Goal: Task Accomplishment & Management: Complete application form

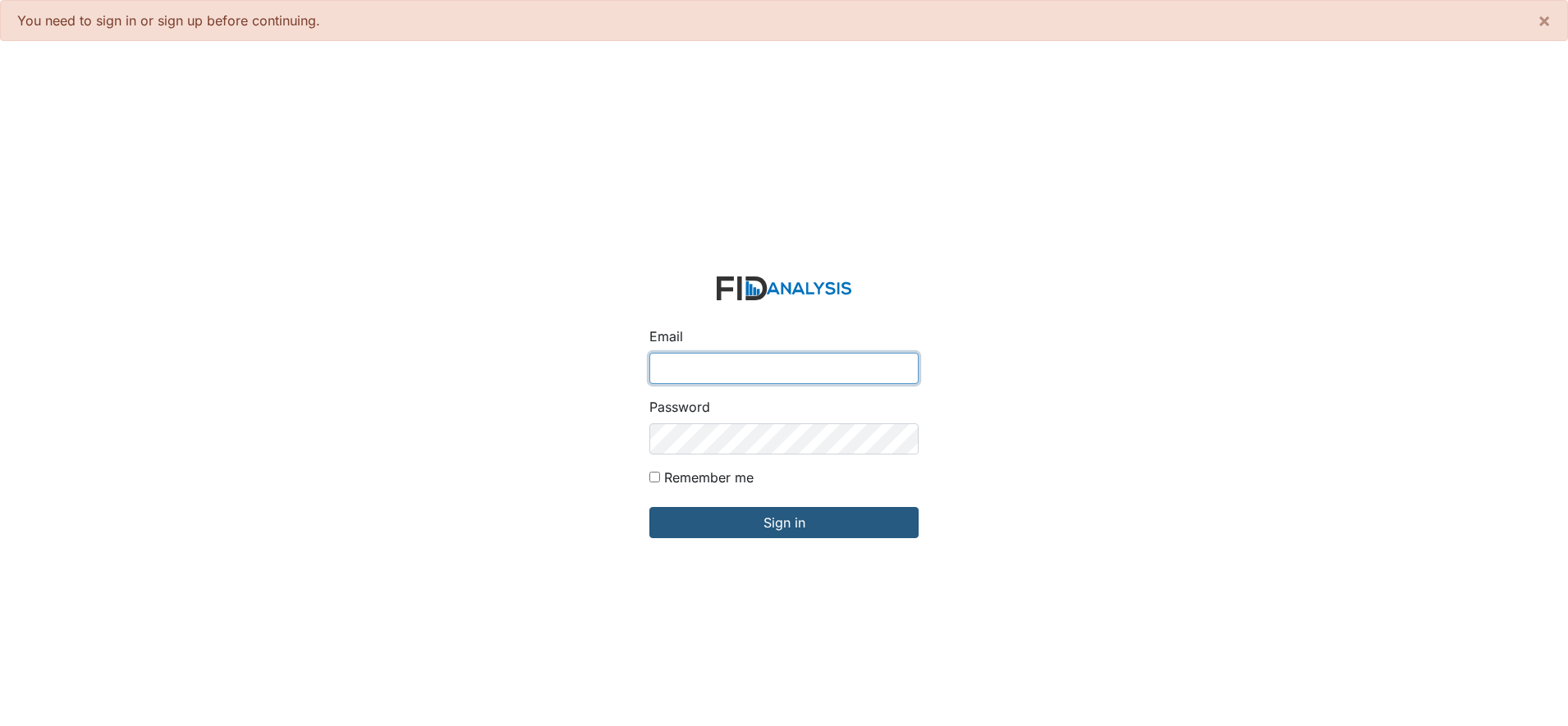
click at [836, 361] on input "Email" at bounding box center [784, 369] width 270 height 32
type input "[EMAIL_ADDRESS][DOMAIN_NAME]"
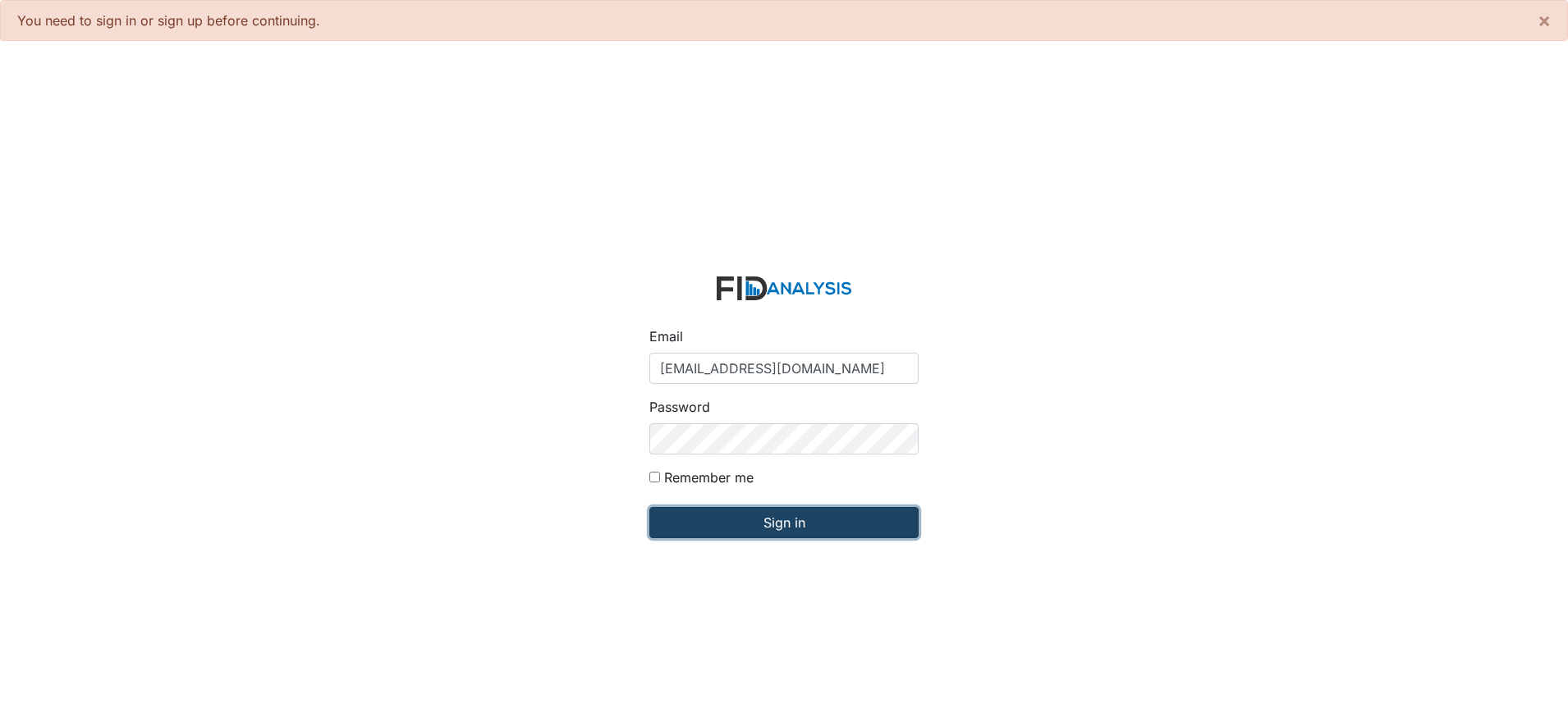
click at [842, 524] on input "Sign in" at bounding box center [784, 523] width 270 height 32
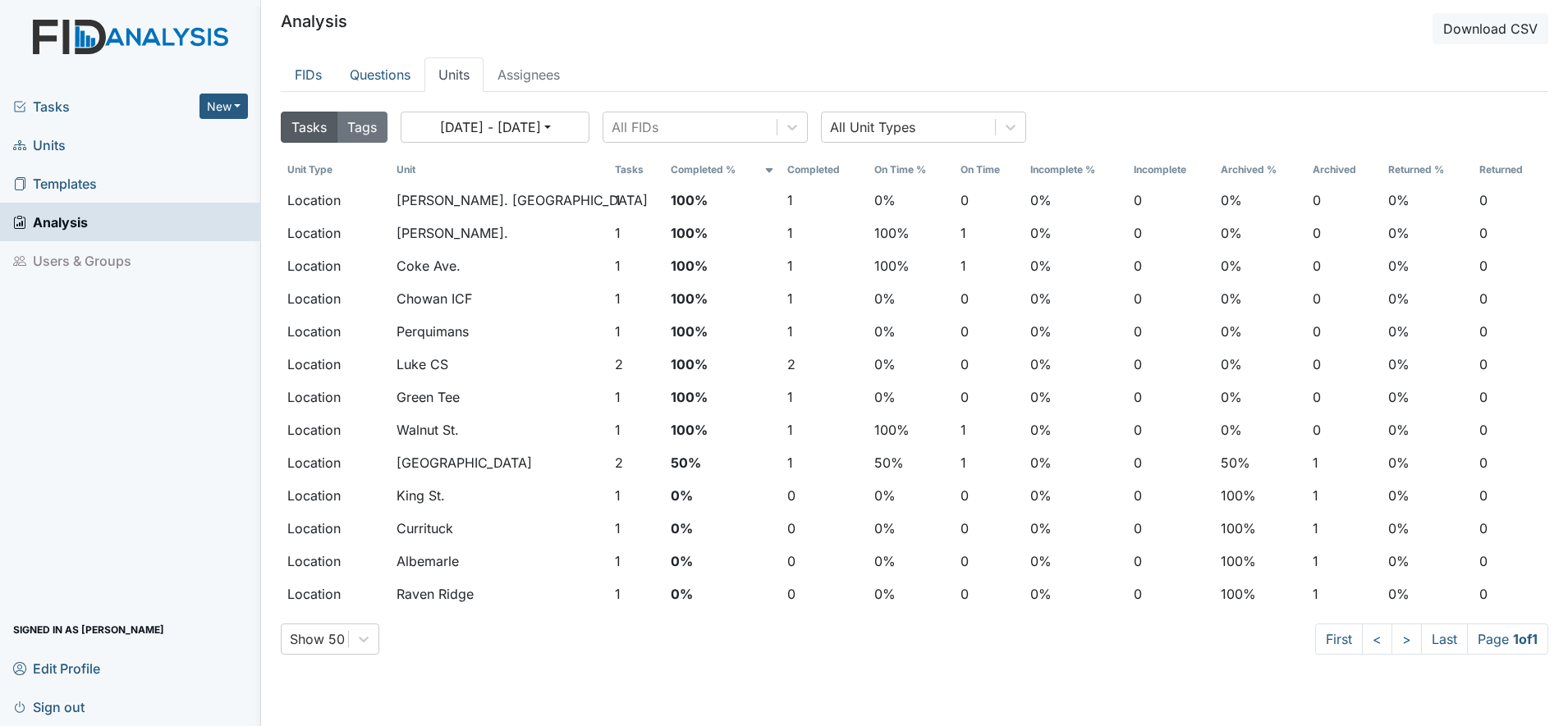
click at [51, 107] on span "Tasks" at bounding box center [106, 106] width 186 height 20
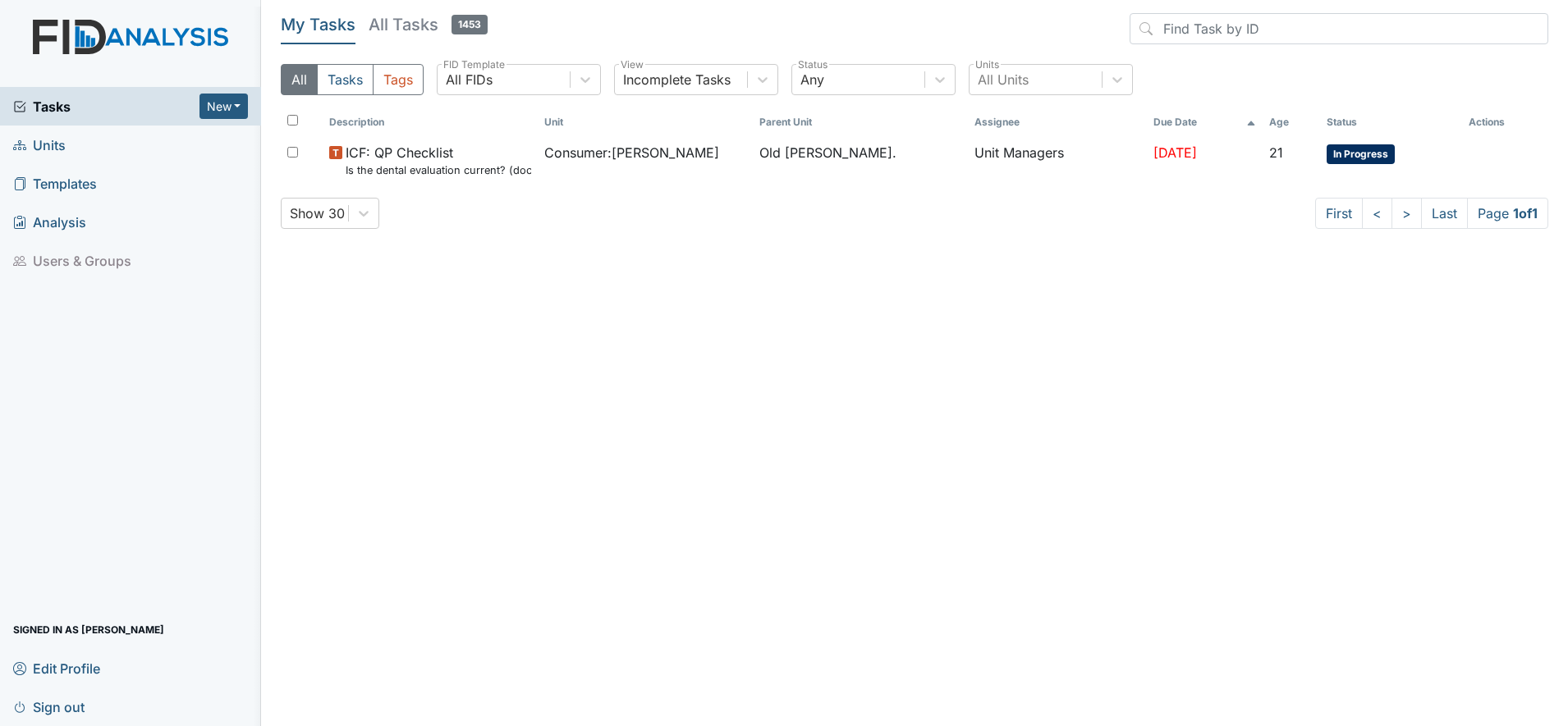
click at [45, 147] on span "Units" at bounding box center [39, 144] width 53 height 25
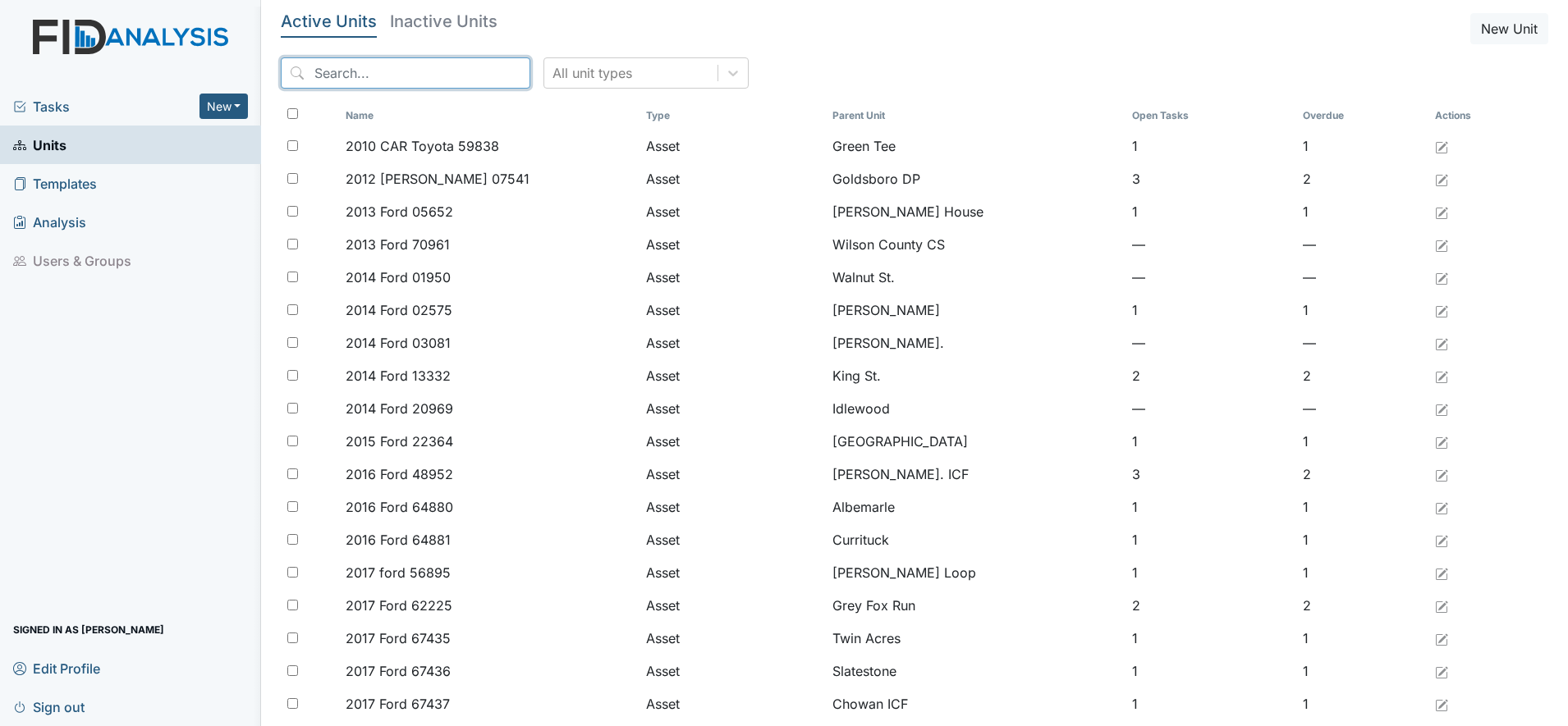
click at [340, 73] on input "search" at bounding box center [405, 73] width 249 height 32
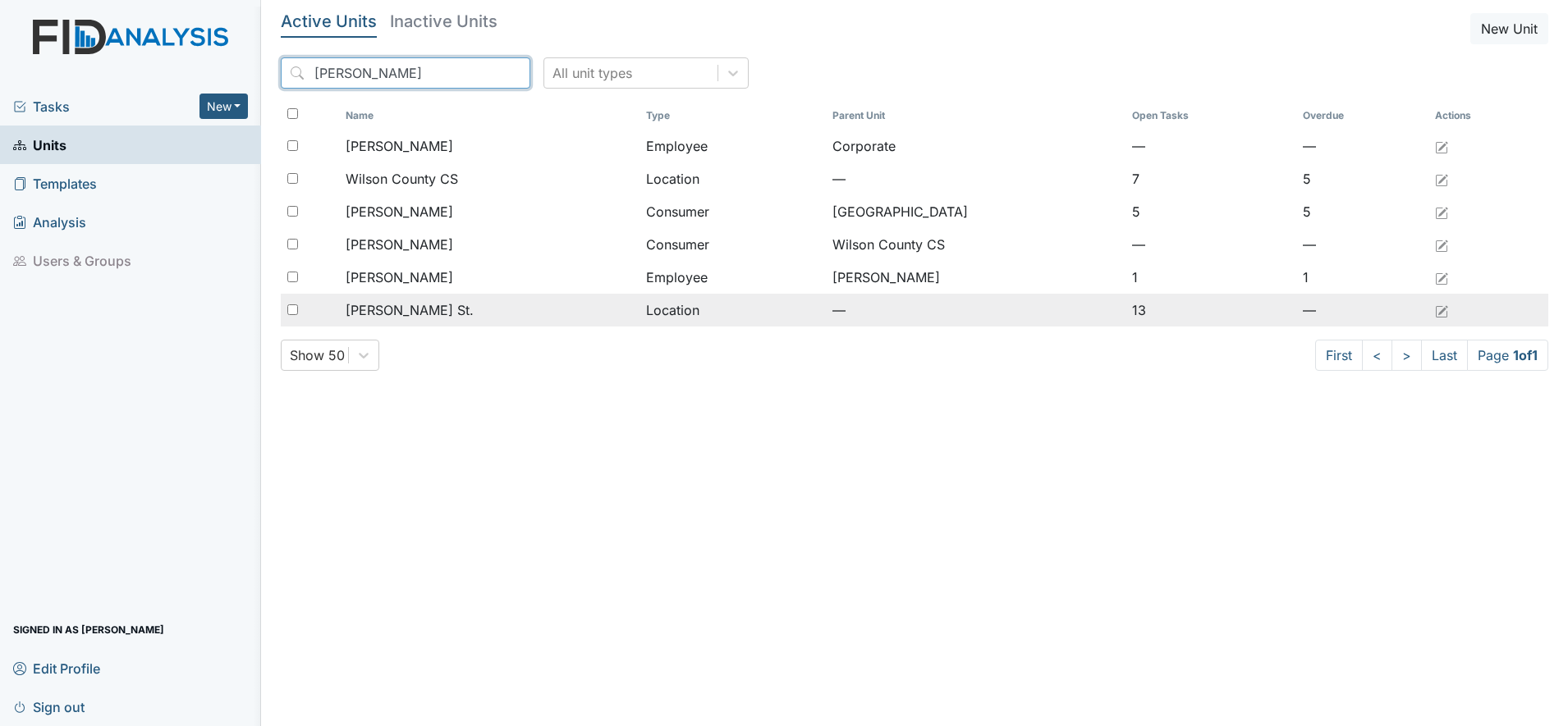
type input "wilson"
click at [377, 304] on span "Wilson St." at bounding box center [410, 310] width 128 height 20
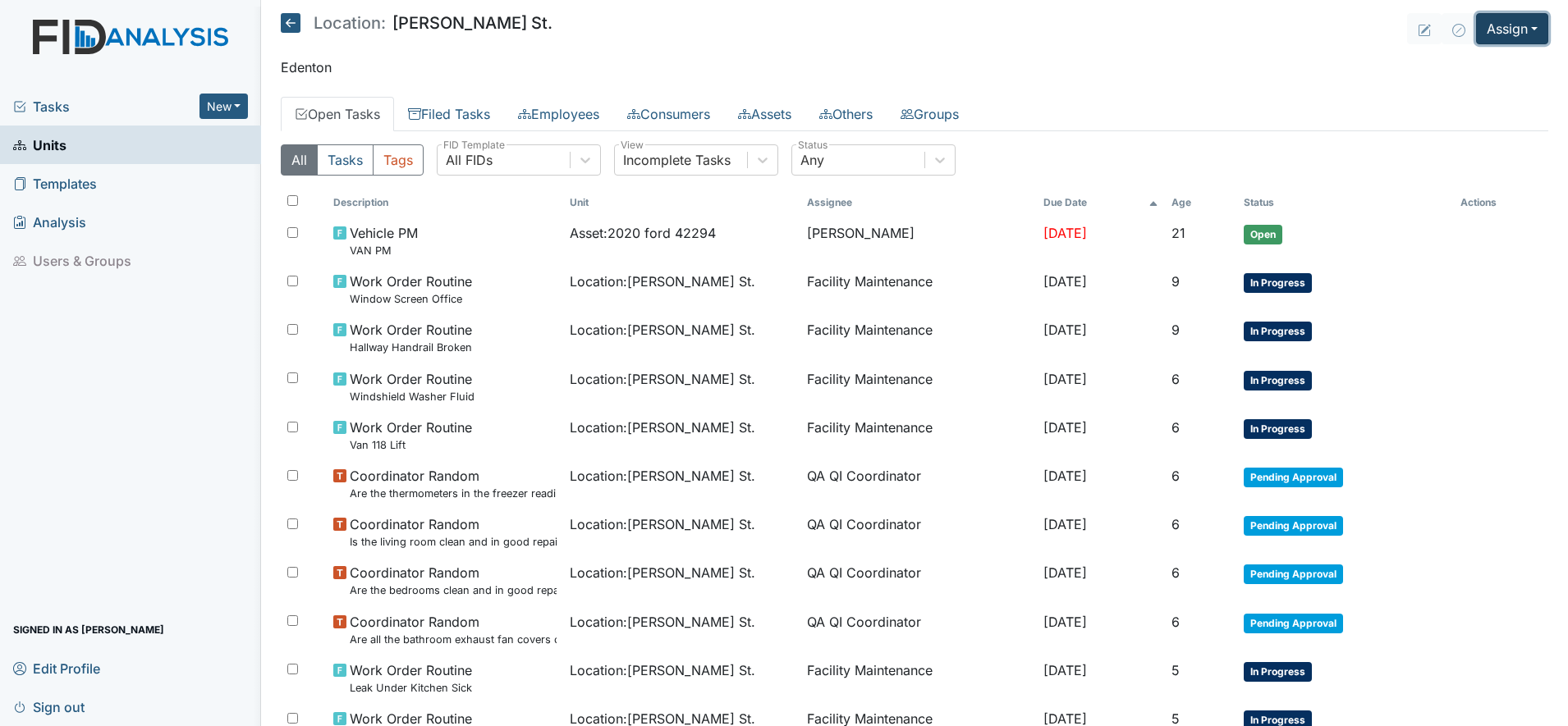
click at [1508, 32] on button "Assign" at bounding box center [1513, 29] width 73 height 32
click at [1464, 67] on link "Assign Form" at bounding box center [1473, 66] width 148 height 26
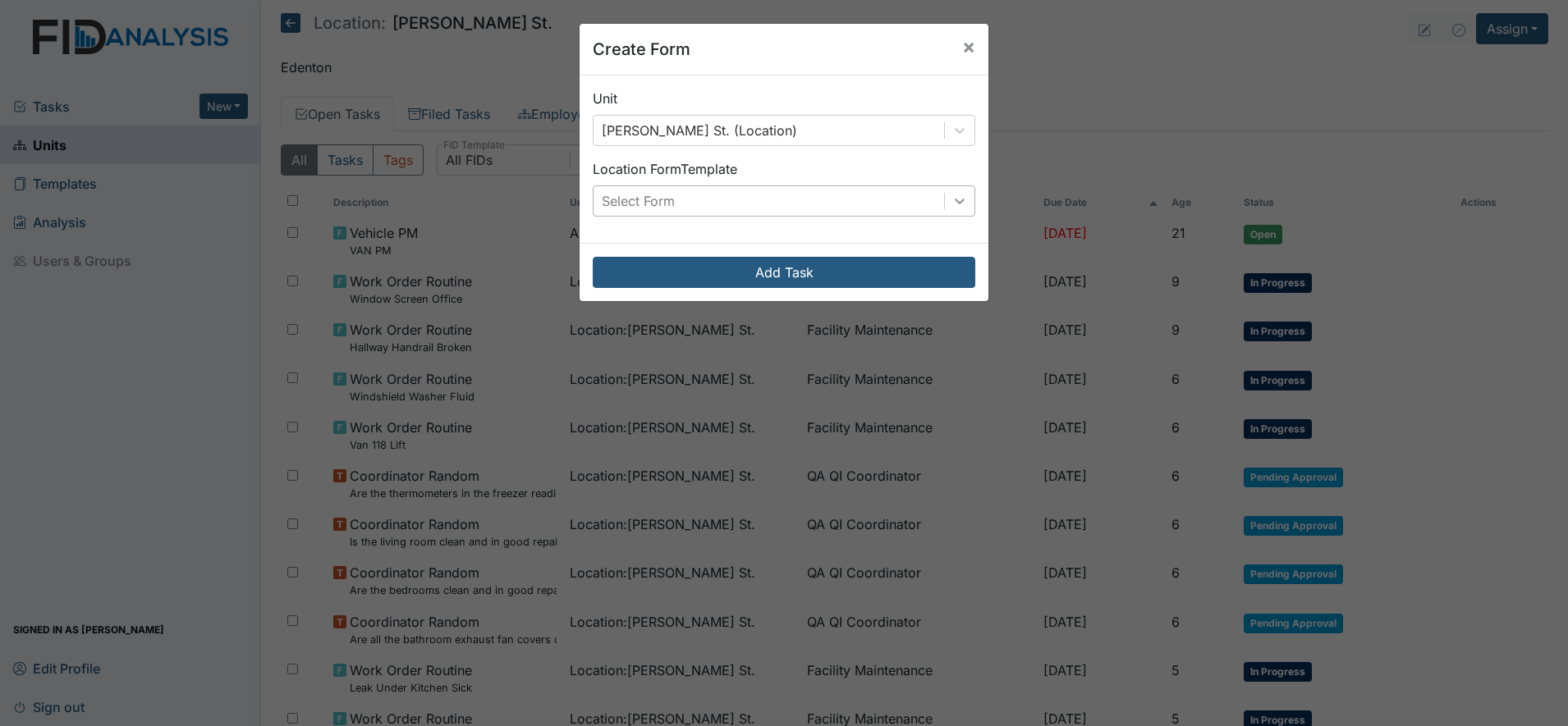
click at [963, 204] on div at bounding box center [960, 201] width 30 height 30
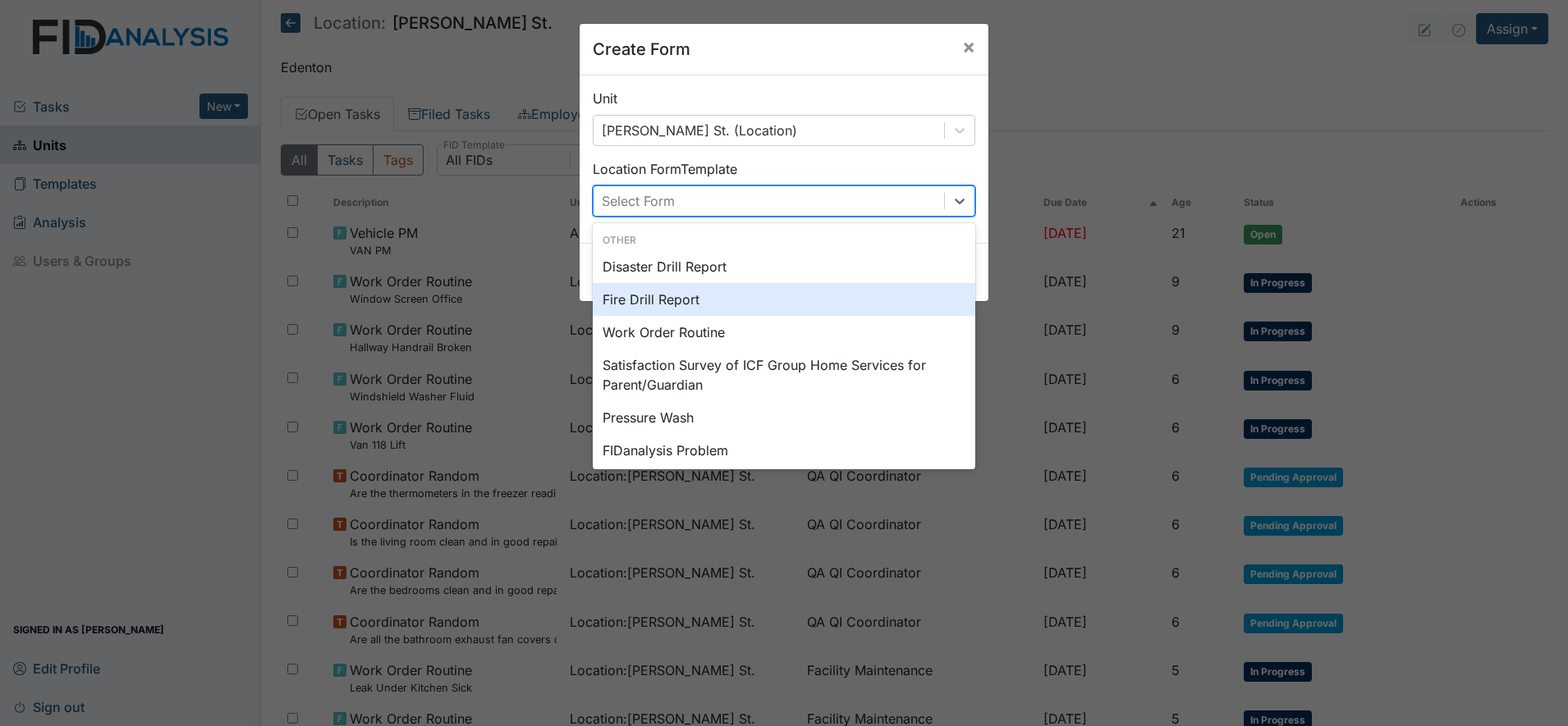
click at [672, 300] on div "Fire Drill Report" at bounding box center [783, 299] width 382 height 33
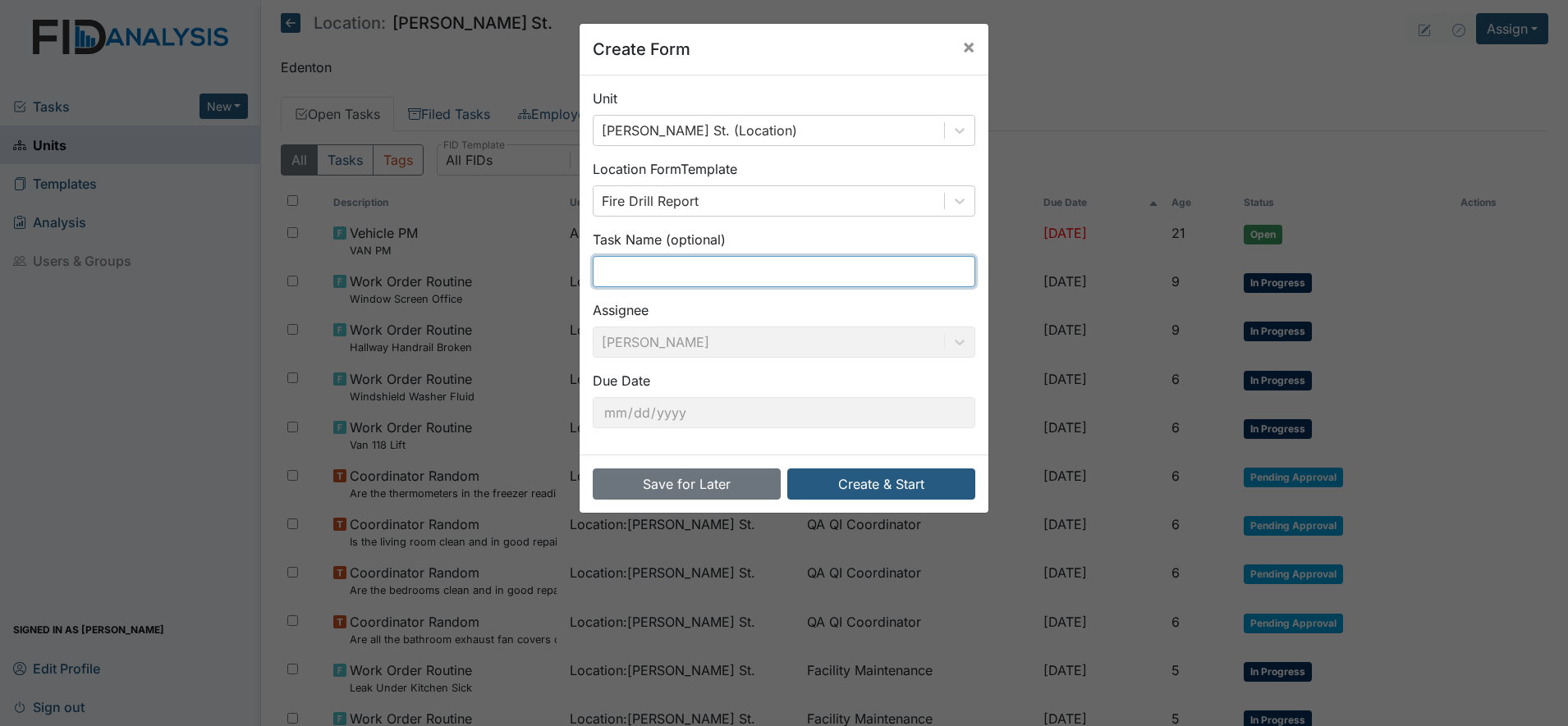
click at [633, 270] on input "text" at bounding box center [783, 271] width 382 height 32
type input "1st Shift Fire 9/10/25"
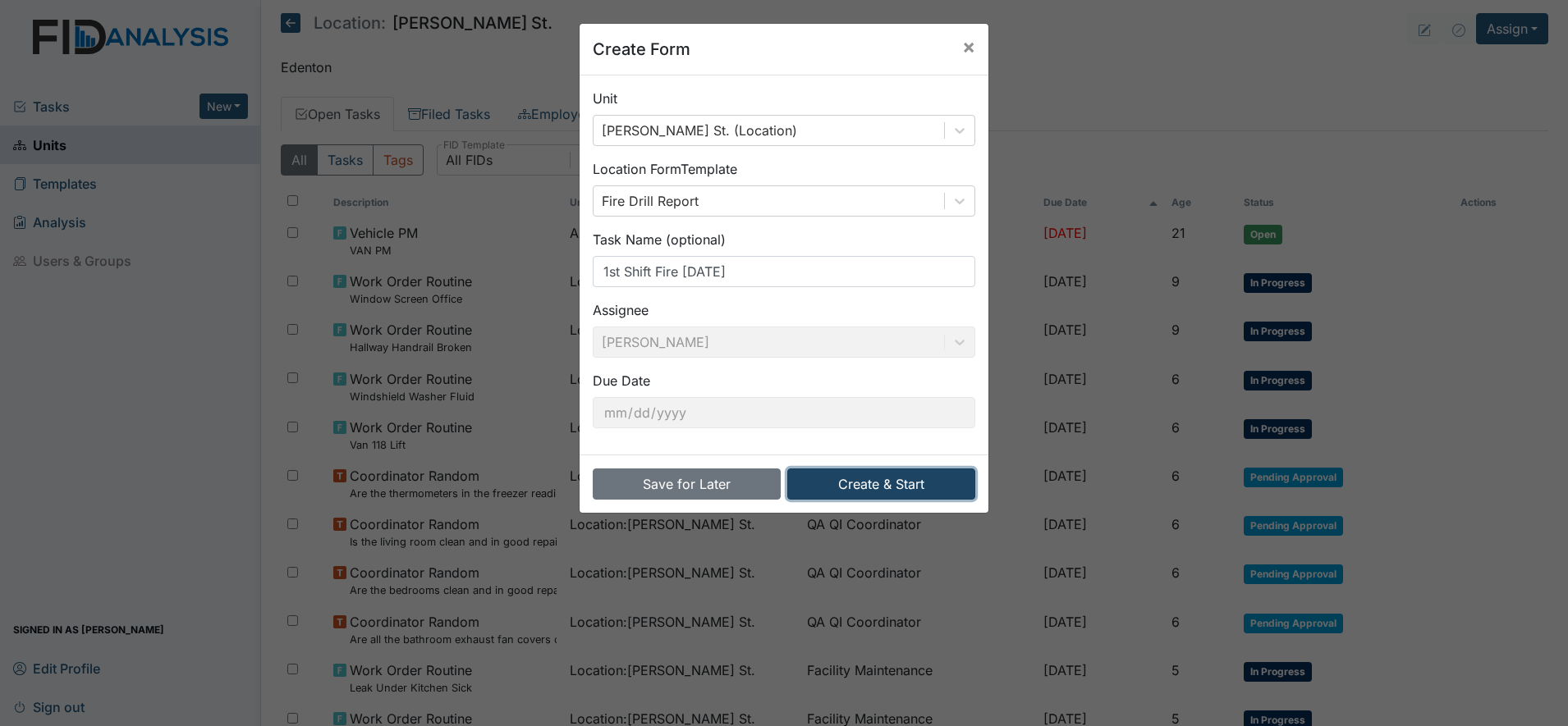
click at [797, 481] on button "Create & Start" at bounding box center [882, 484] width 188 height 32
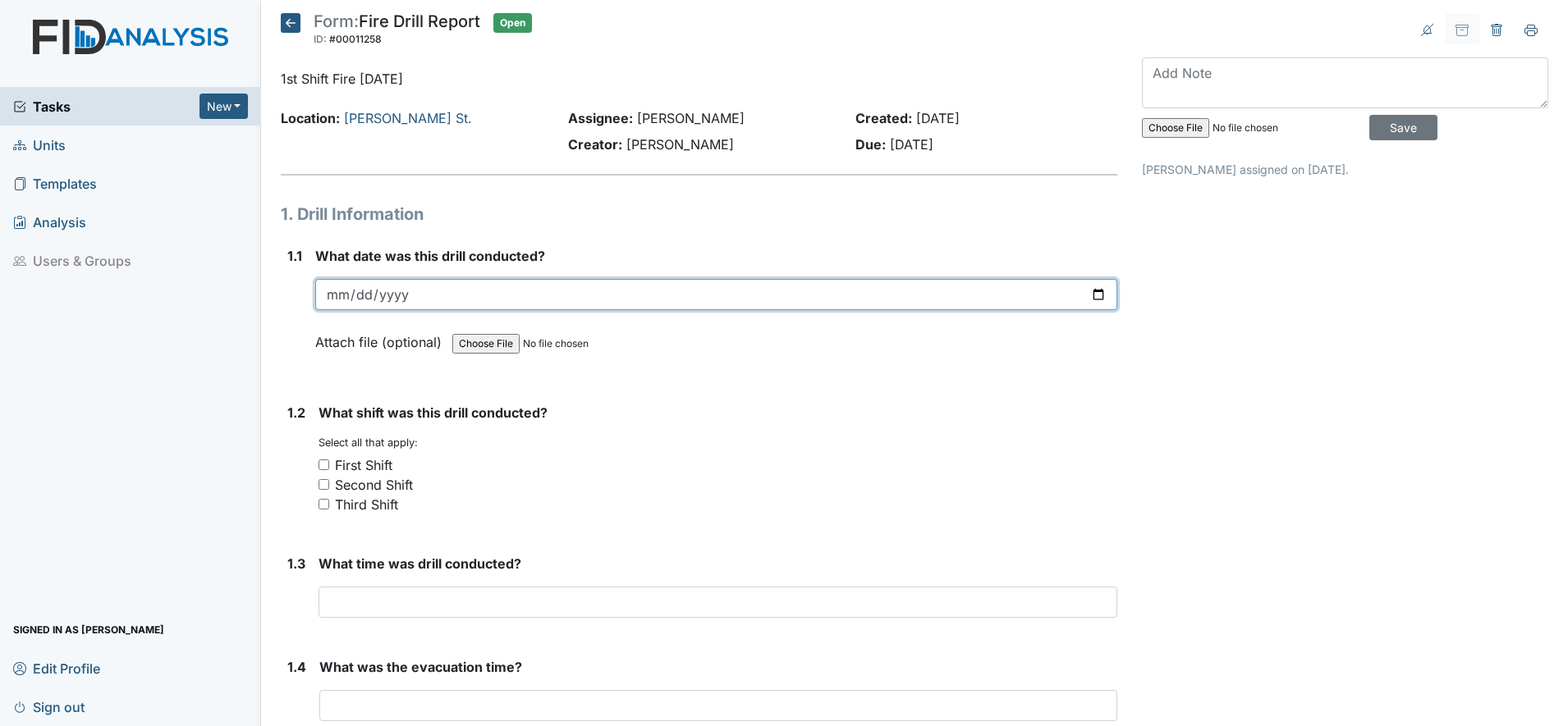
click at [331, 295] on input "date" at bounding box center [716, 295] width 803 height 32
click at [1084, 294] on input "date" at bounding box center [716, 295] width 803 height 32
type input "[DATE]"
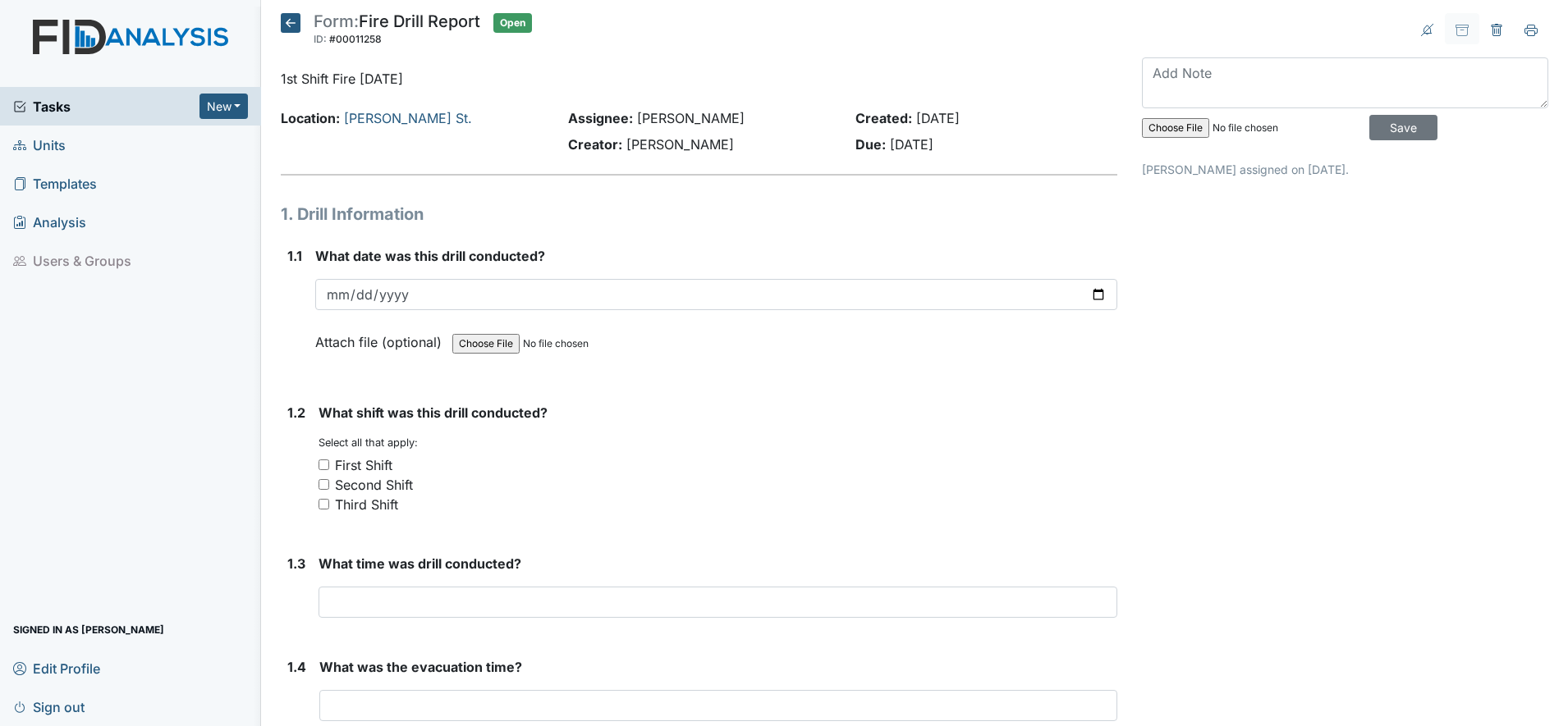
click at [323, 464] on input "First Shift" at bounding box center [324, 464] width 10 height 10
checkbox input "true"
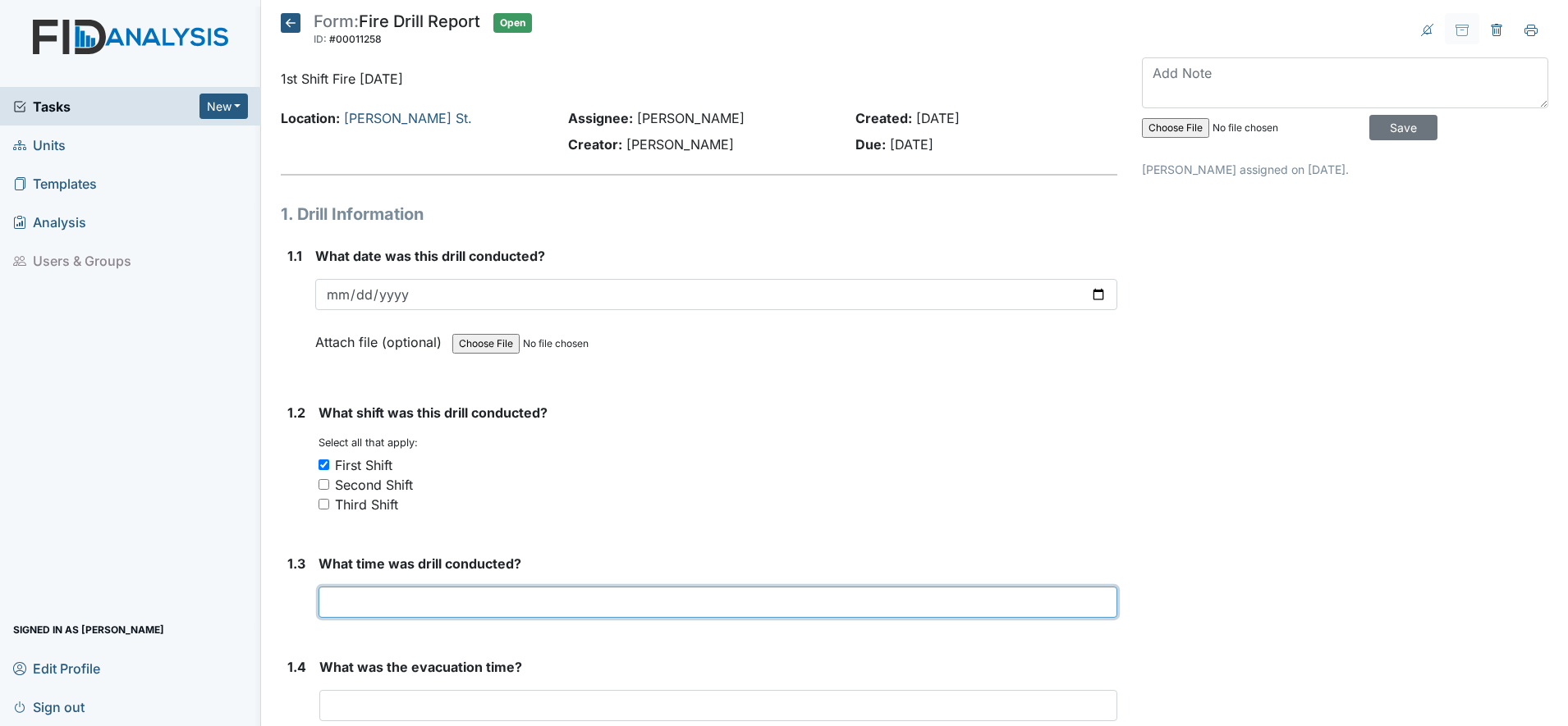
click at [362, 602] on input "text" at bounding box center [718, 602] width 799 height 32
click at [337, 602] on input "202pm" at bounding box center [718, 602] width 799 height 32
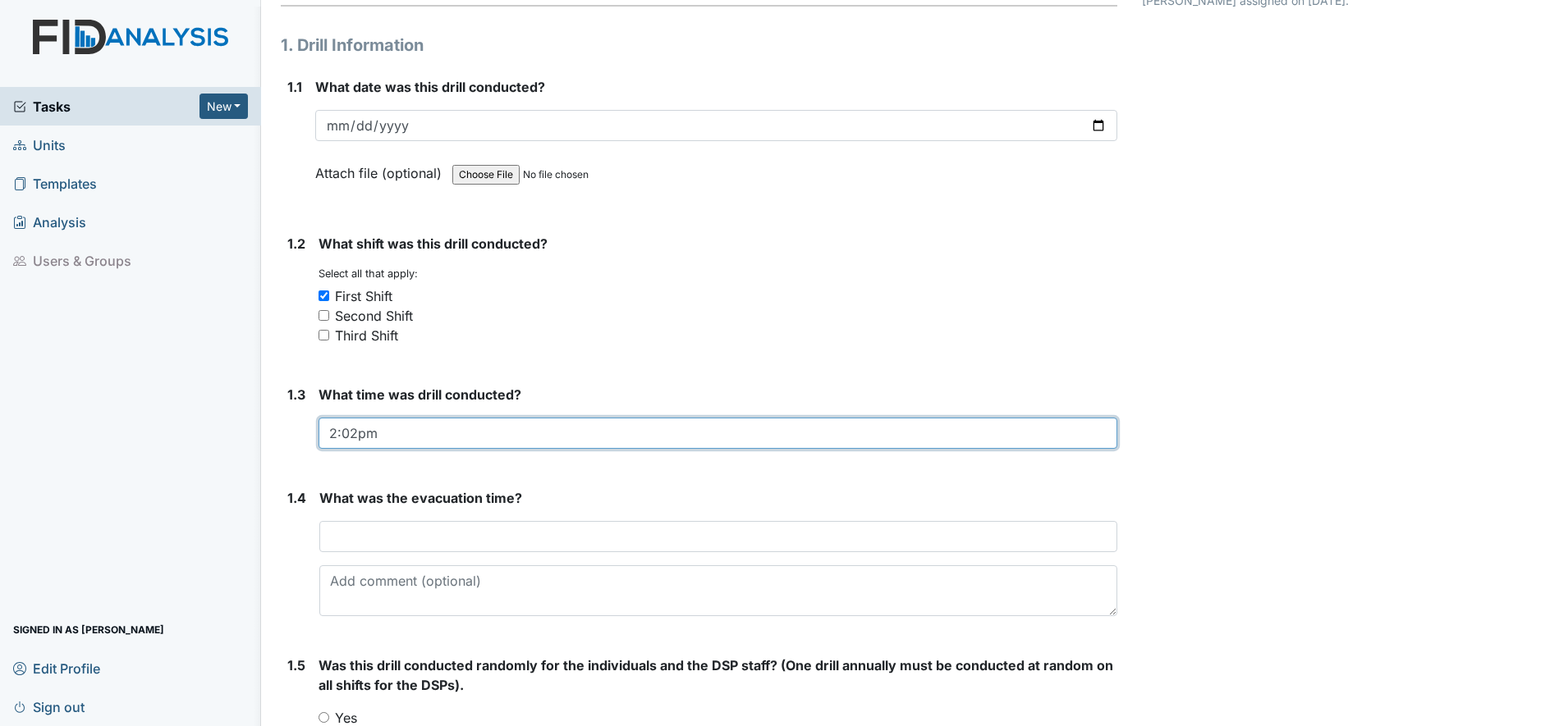
scroll to position [205, 0]
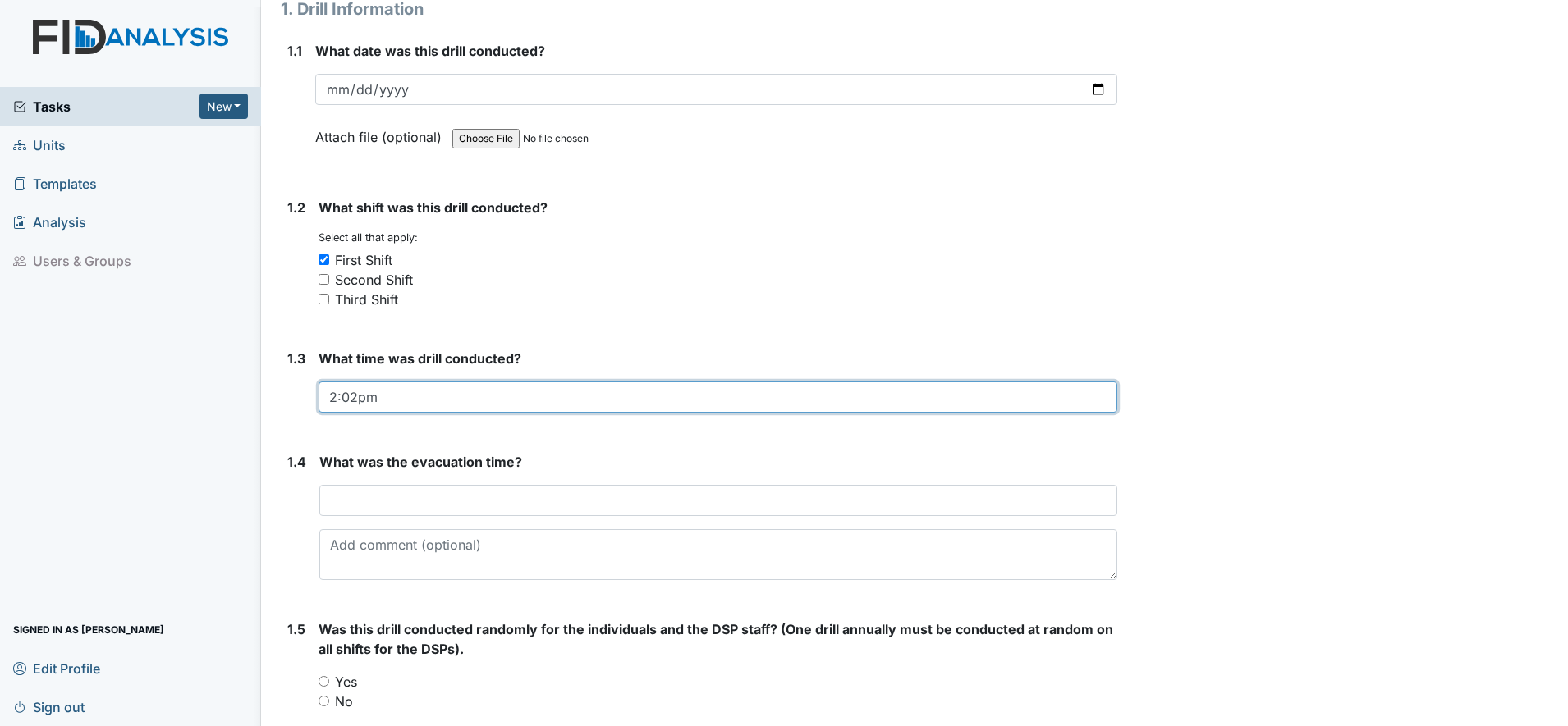
type input "2:02pm"
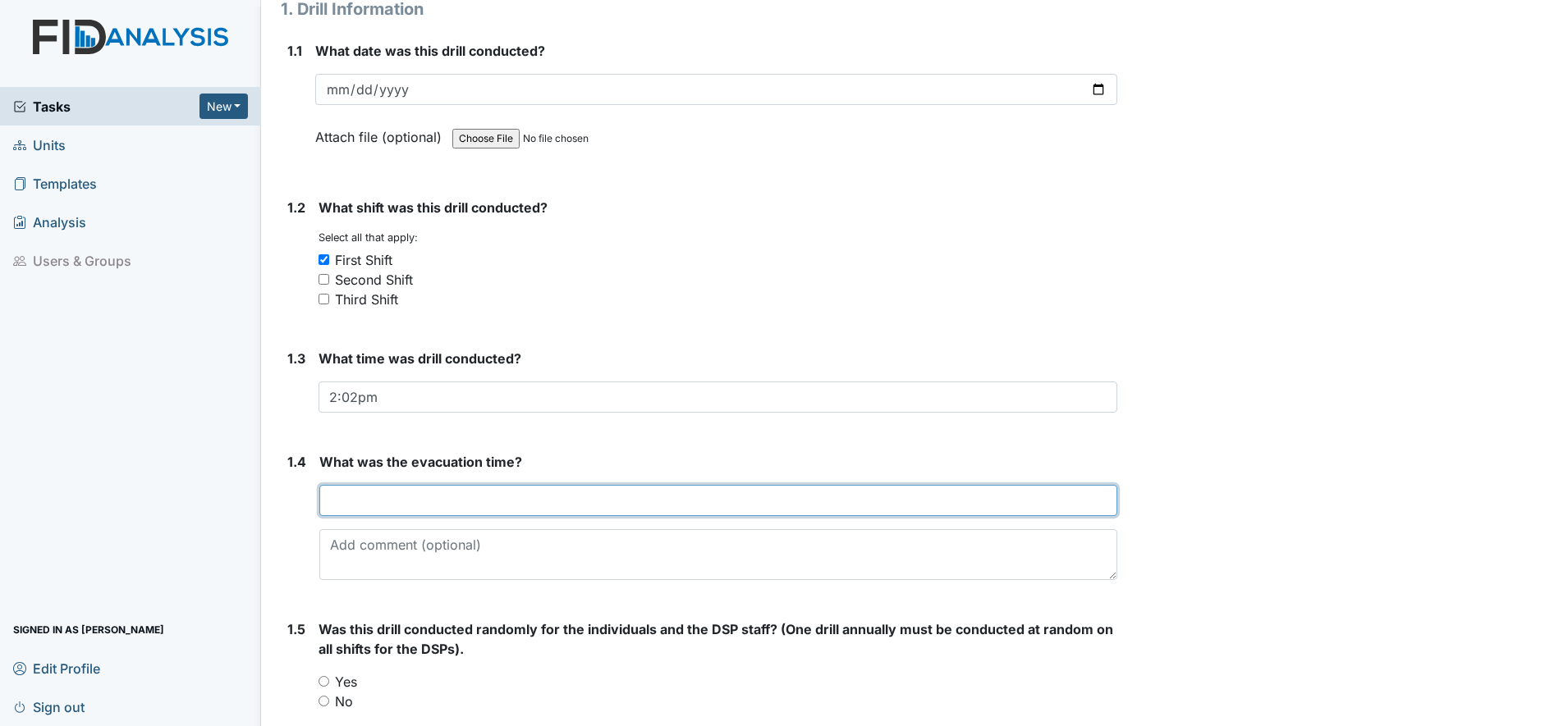
click at [350, 503] on input "text" at bounding box center [718, 501] width 798 height 32
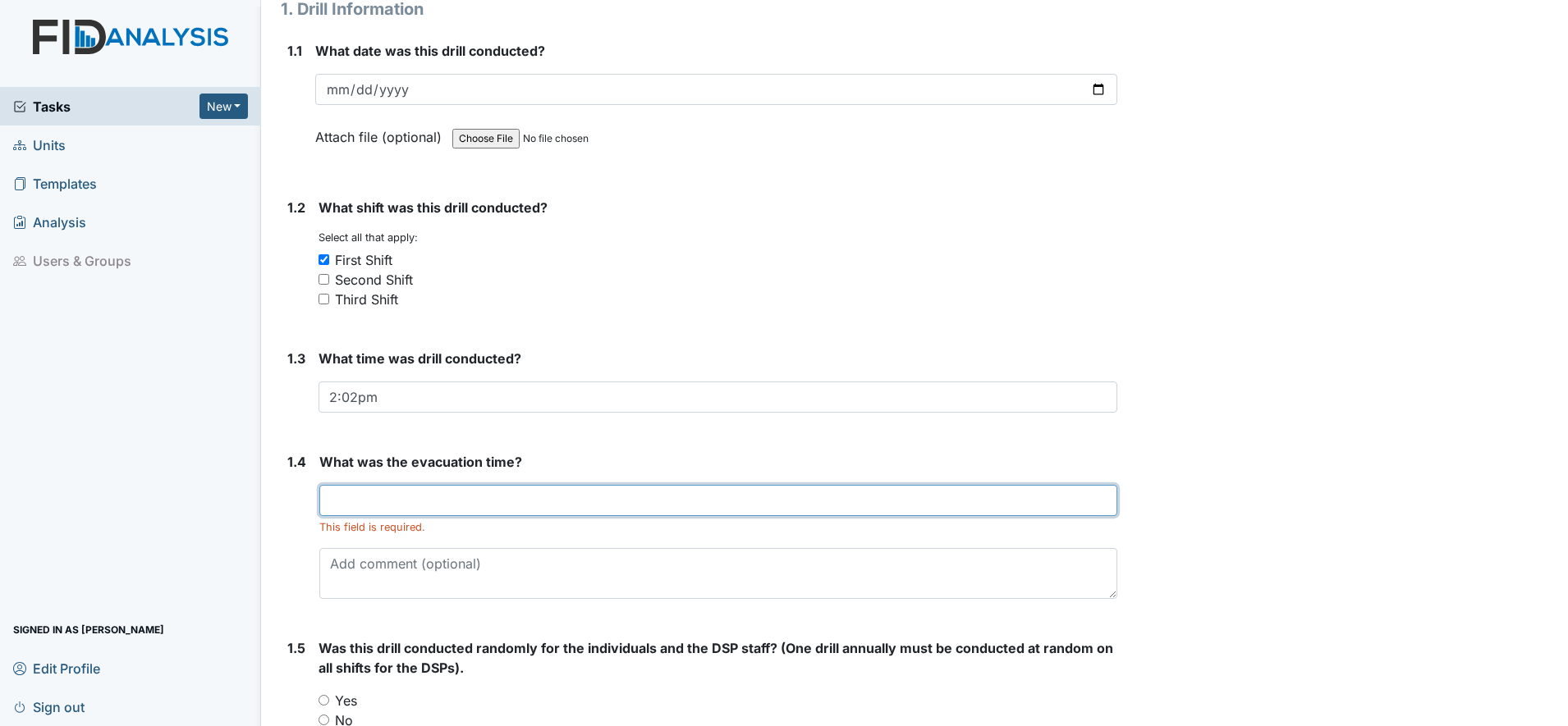
click at [333, 504] on input "text" at bounding box center [718, 501] width 798 height 32
click at [354, 513] on input "text" at bounding box center [718, 501] width 798 height 32
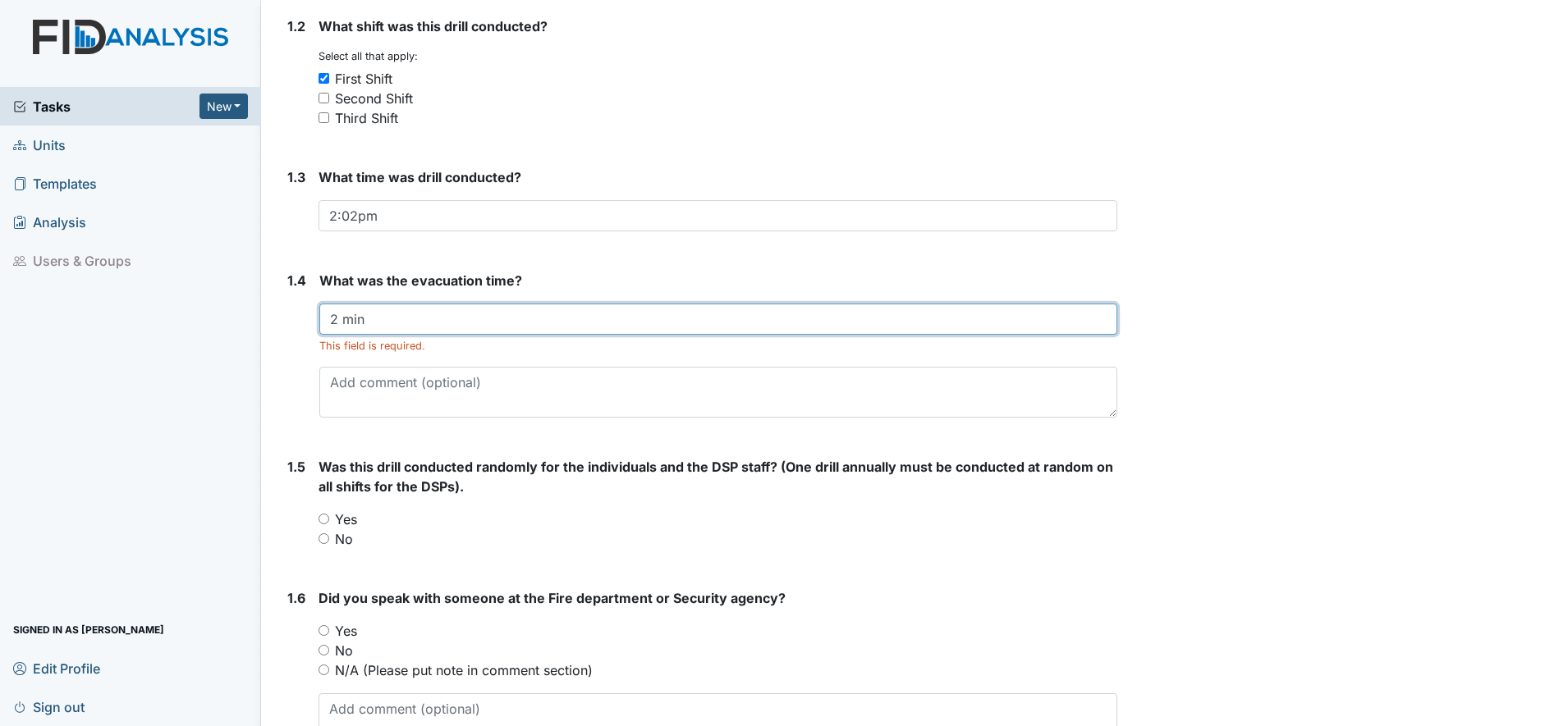
scroll to position [410, 0]
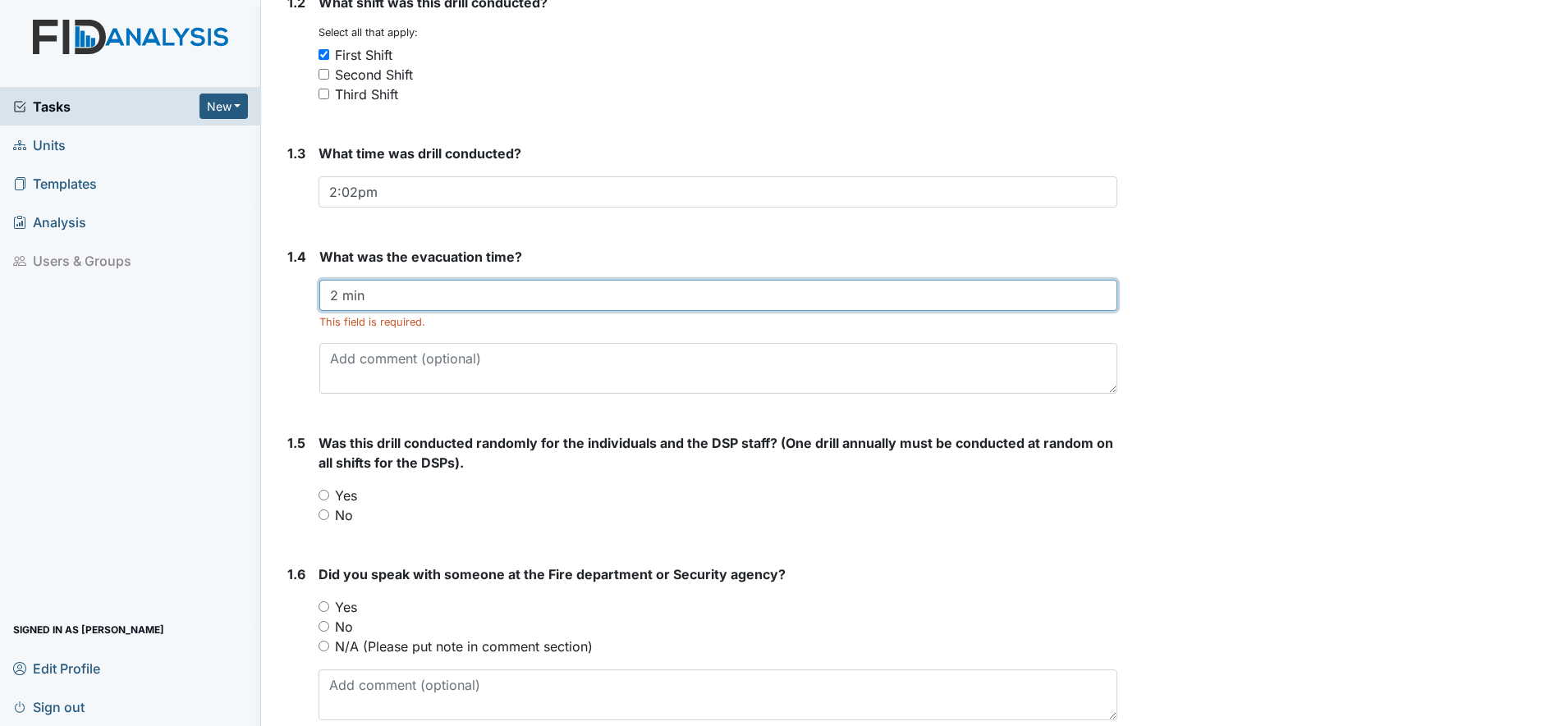
type input "2 min"
click at [329, 495] on input "Yes" at bounding box center [324, 495] width 10 height 10
radio input "true"
click at [326, 607] on input "Yes" at bounding box center [324, 606] width 10 height 10
radio input "true"
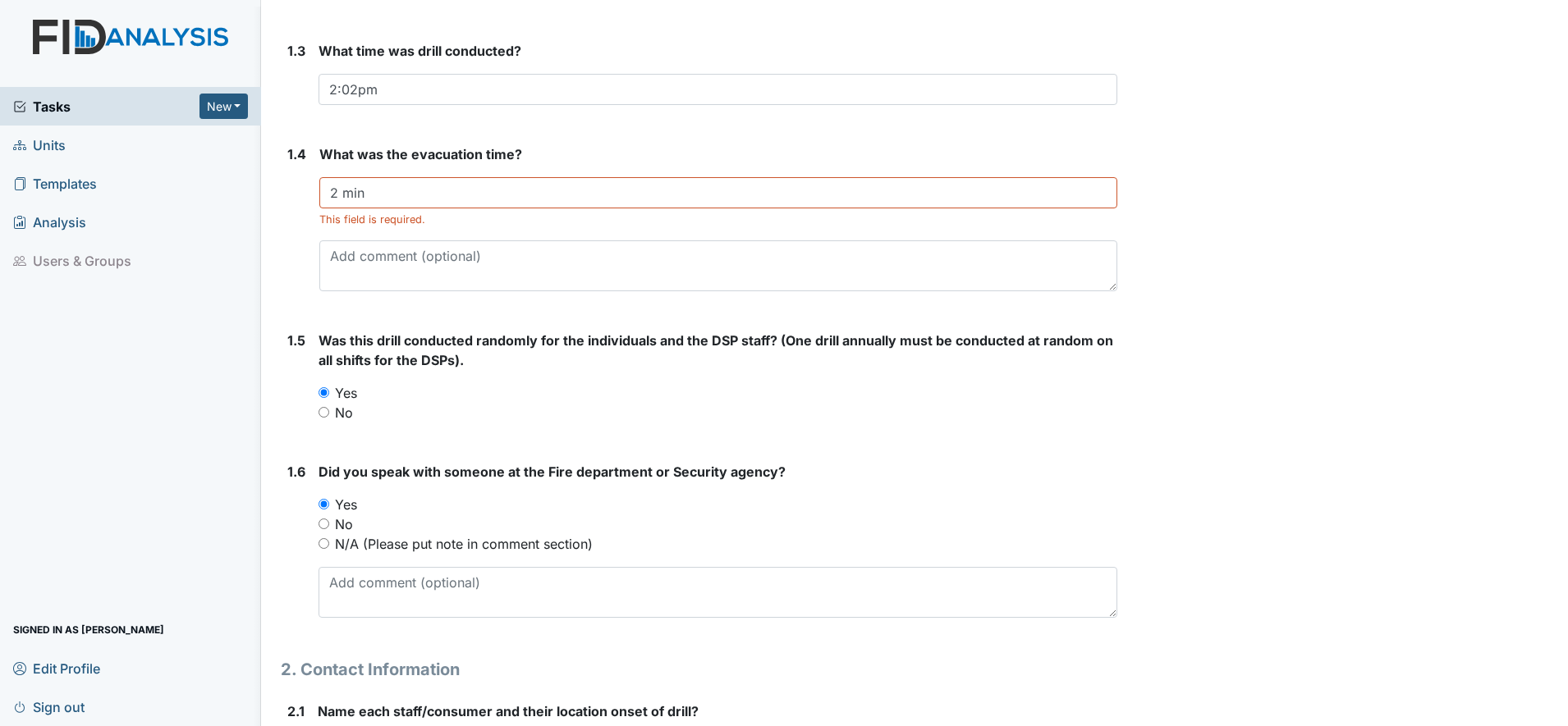
scroll to position [615, 0]
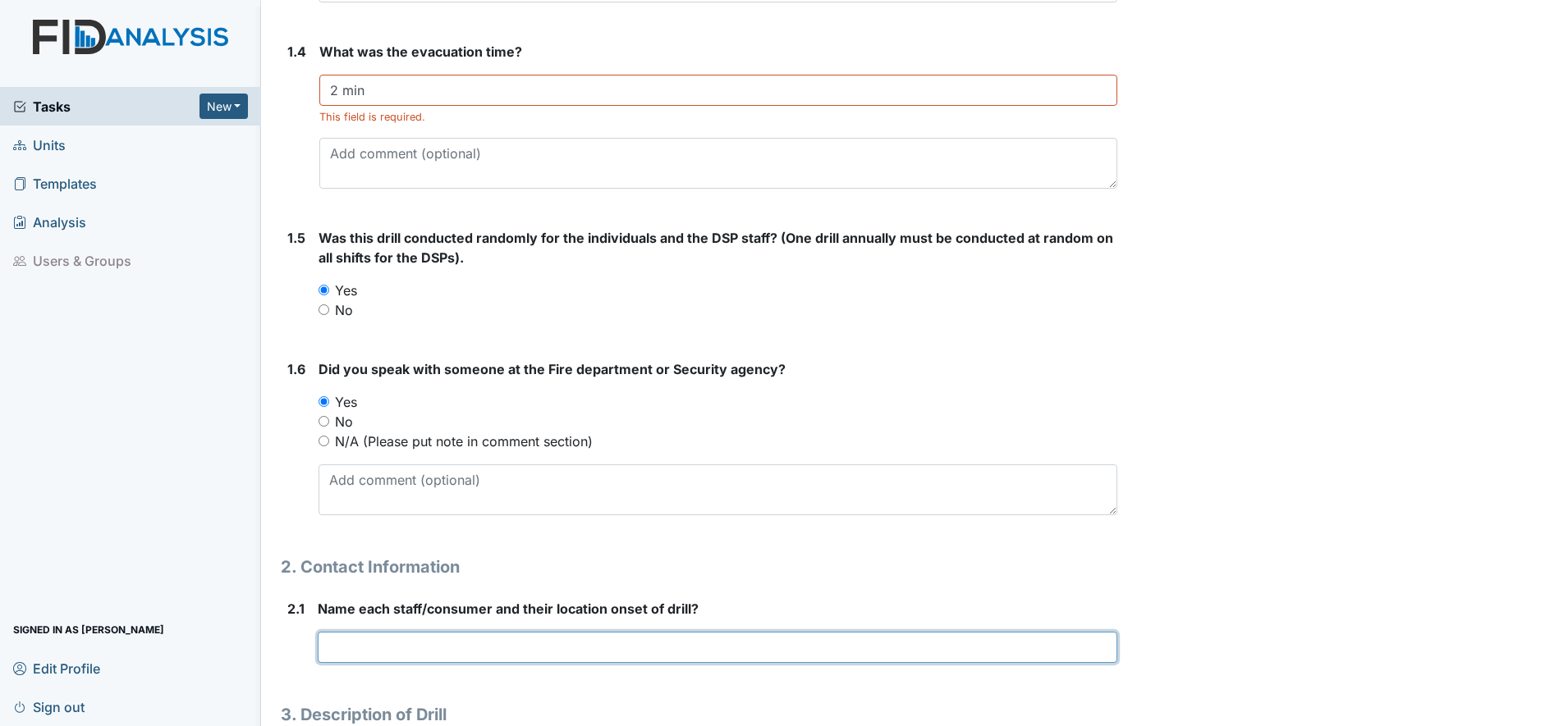
click at [363, 646] on input "text" at bounding box center [718, 648] width 800 height 32
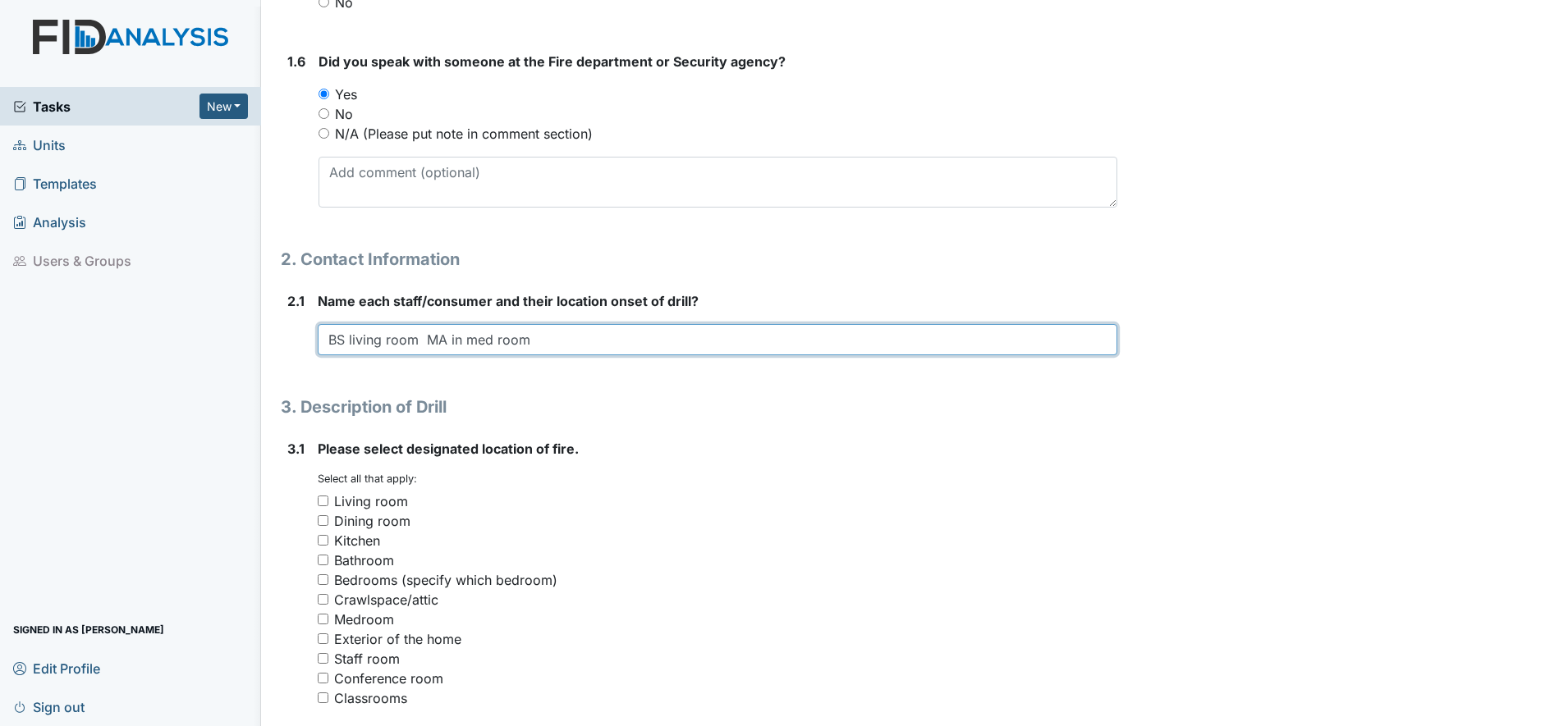
scroll to position [1026, 0]
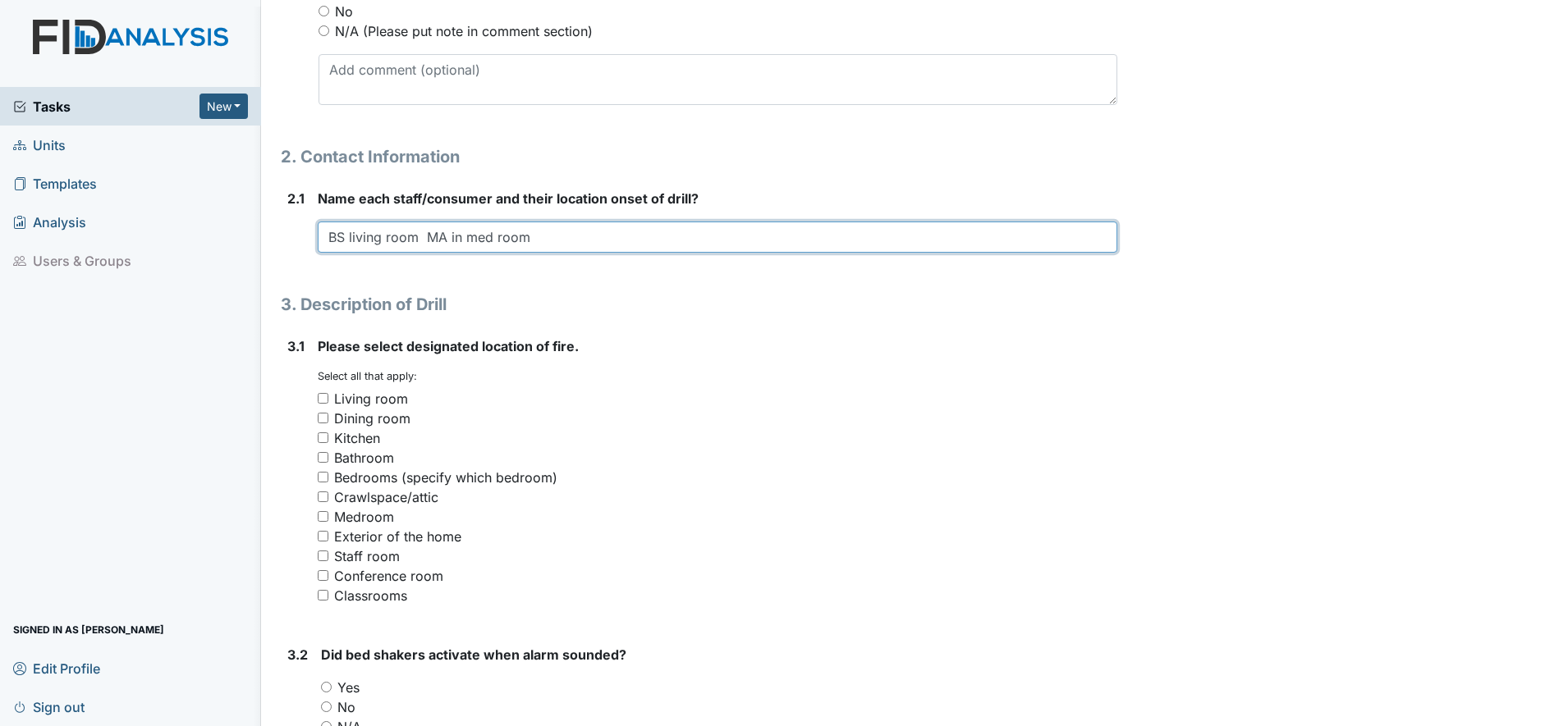
type input "BS living room MA in med room"
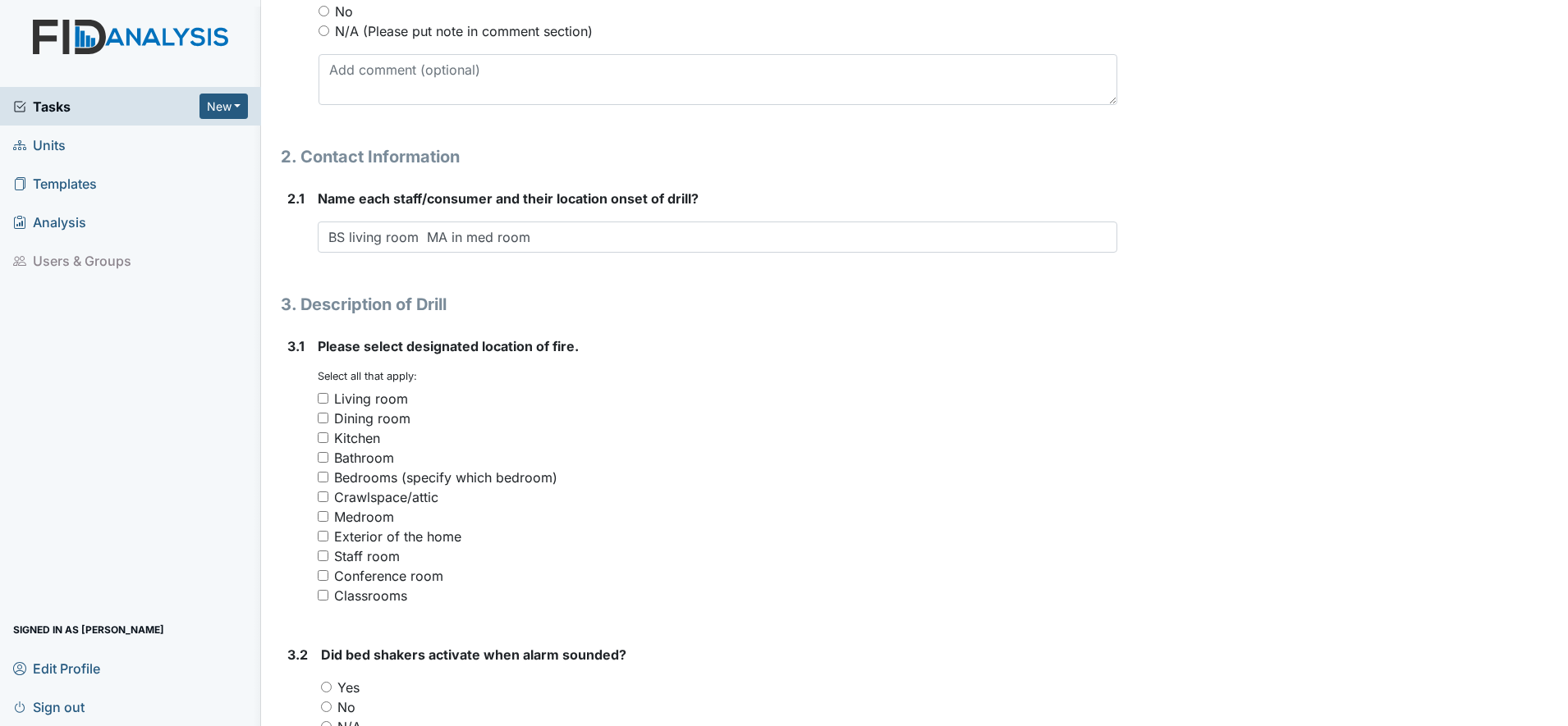
click at [322, 457] on input "Bathroom" at bounding box center [323, 456] width 10 height 10
checkbox input "true"
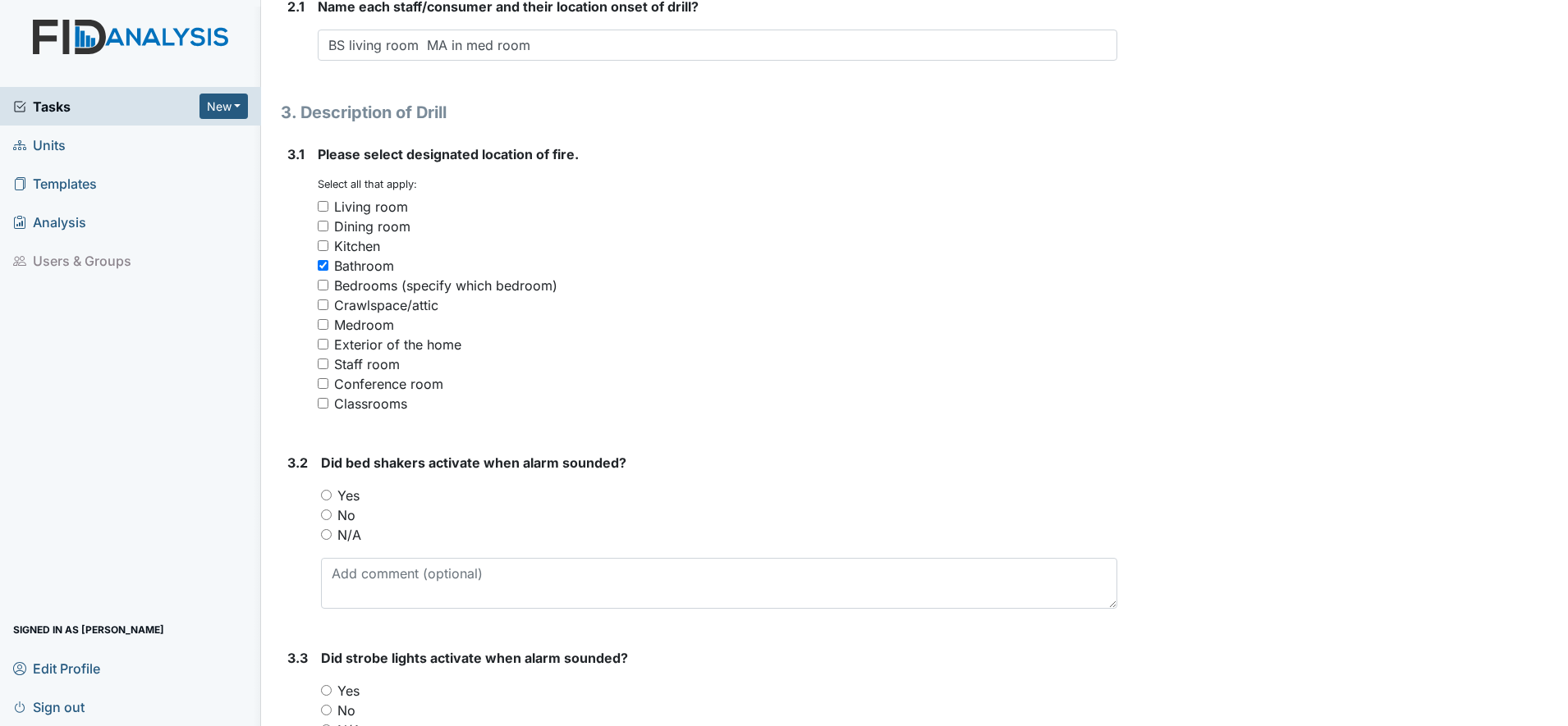
scroll to position [1231, 0]
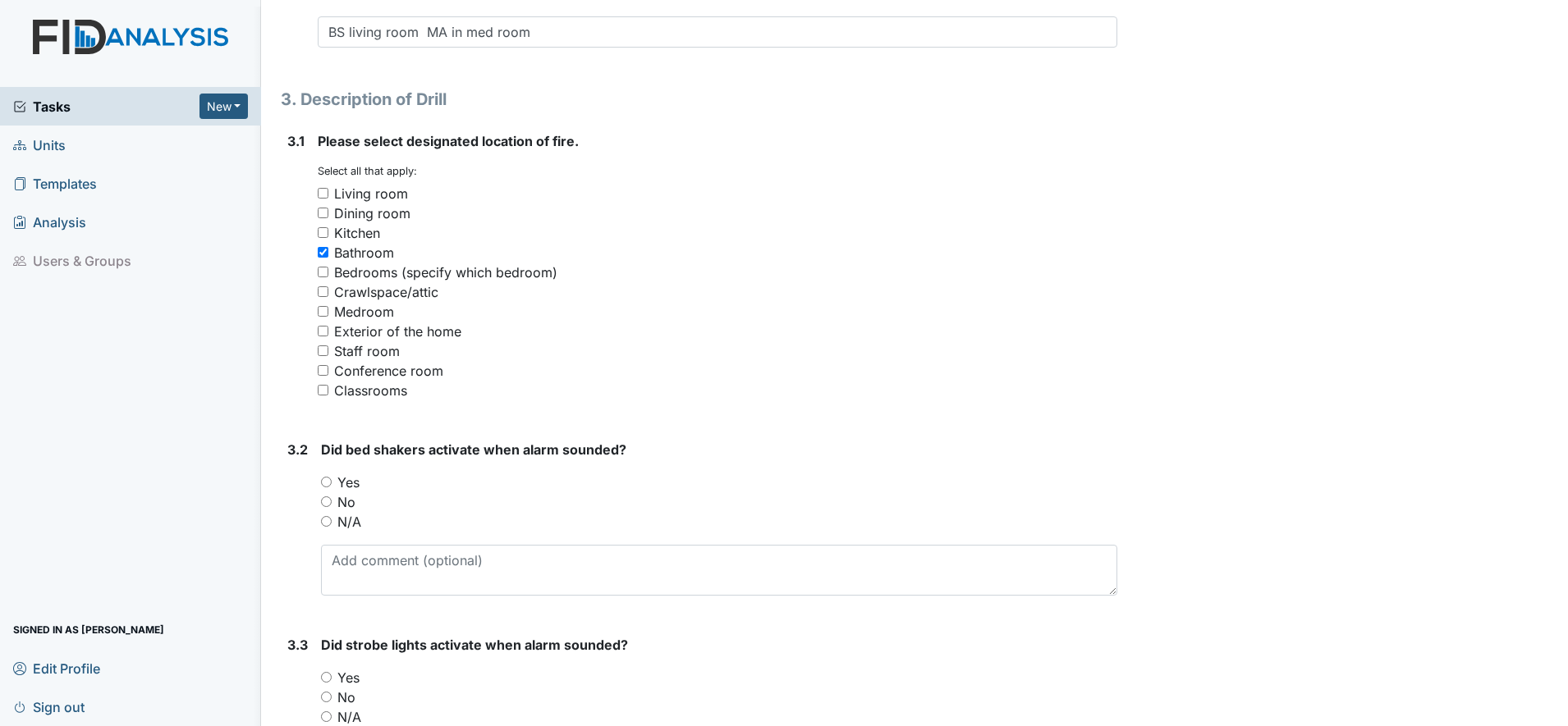
click at [326, 518] on input "N/A" at bounding box center [326, 521] width 10 height 10
radio input "true"
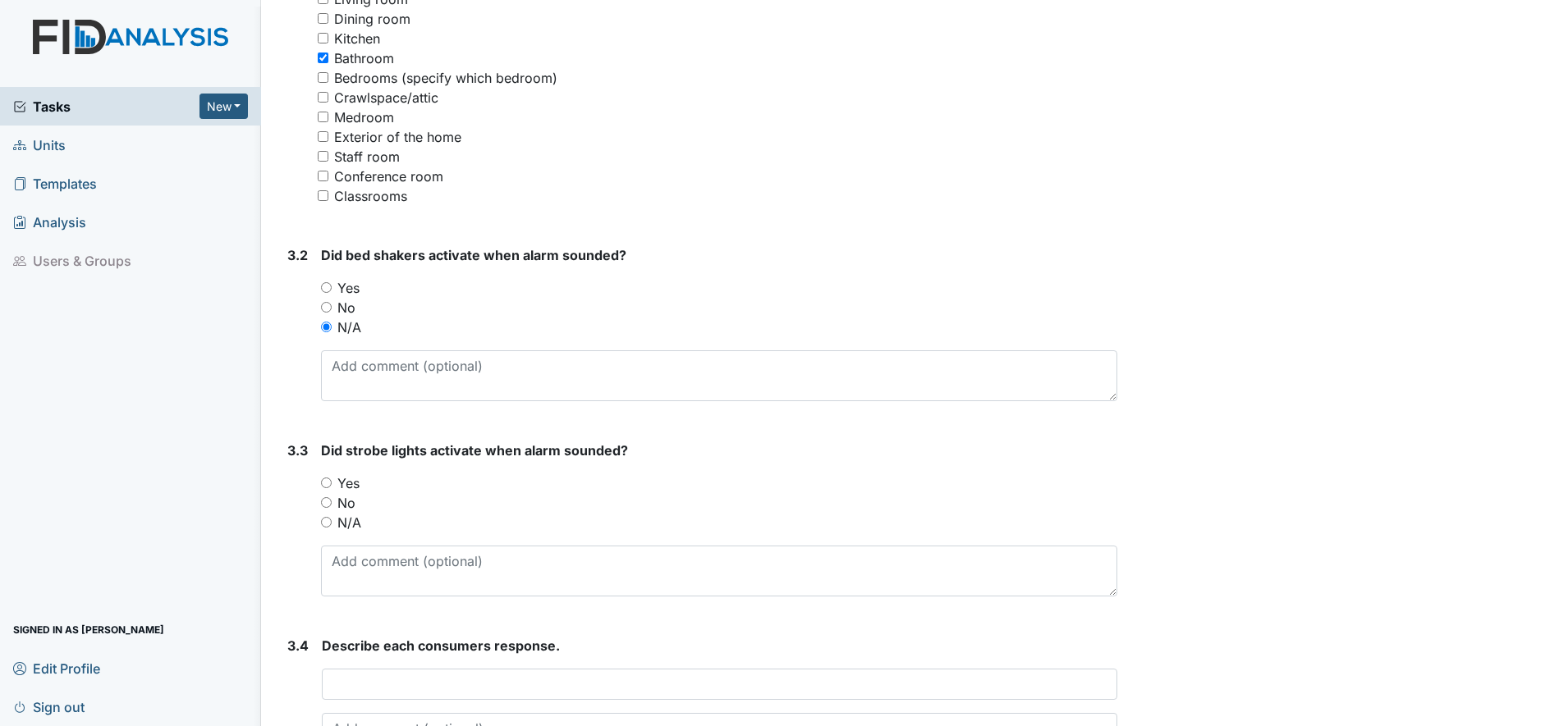
scroll to position [1436, 0]
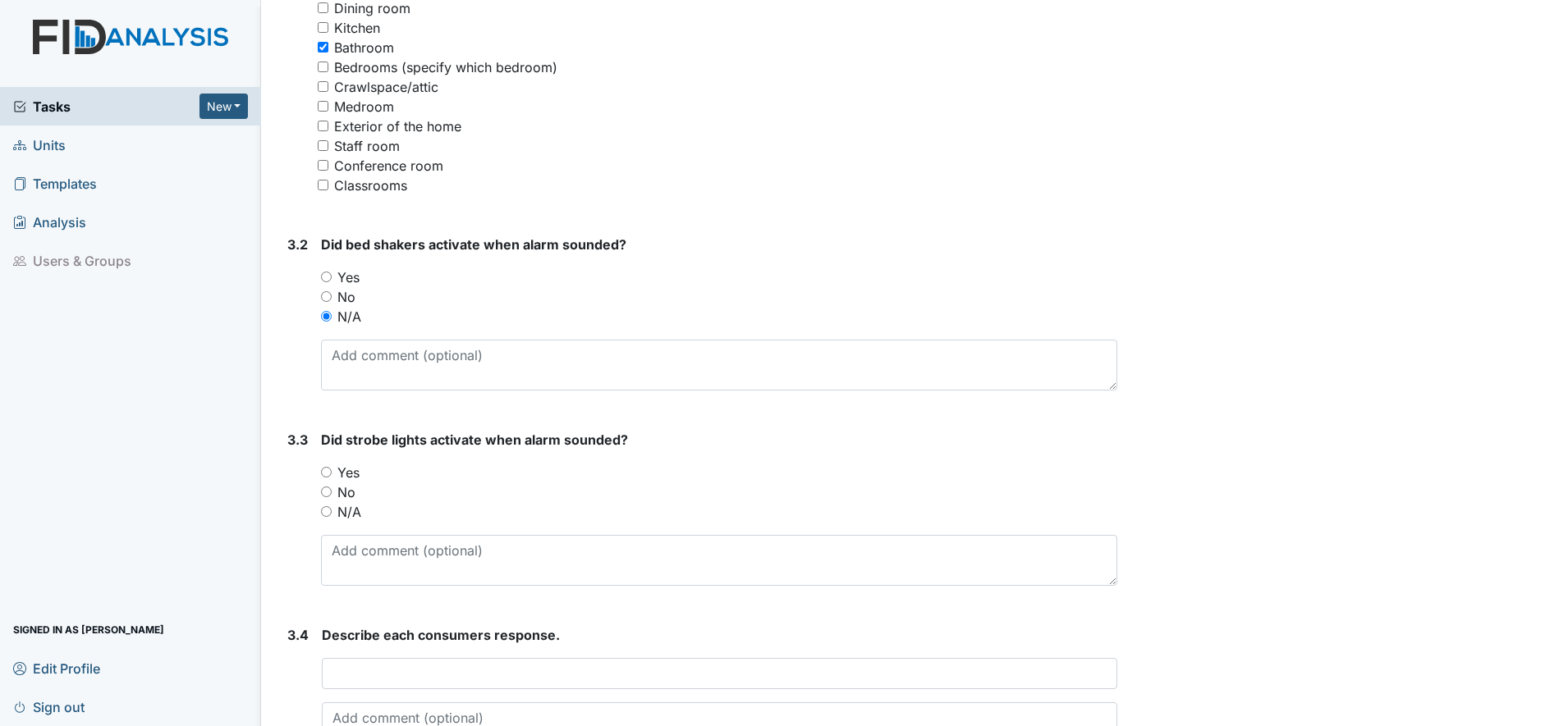
click at [328, 469] on input "Yes" at bounding box center [326, 471] width 10 height 10
radio input "true"
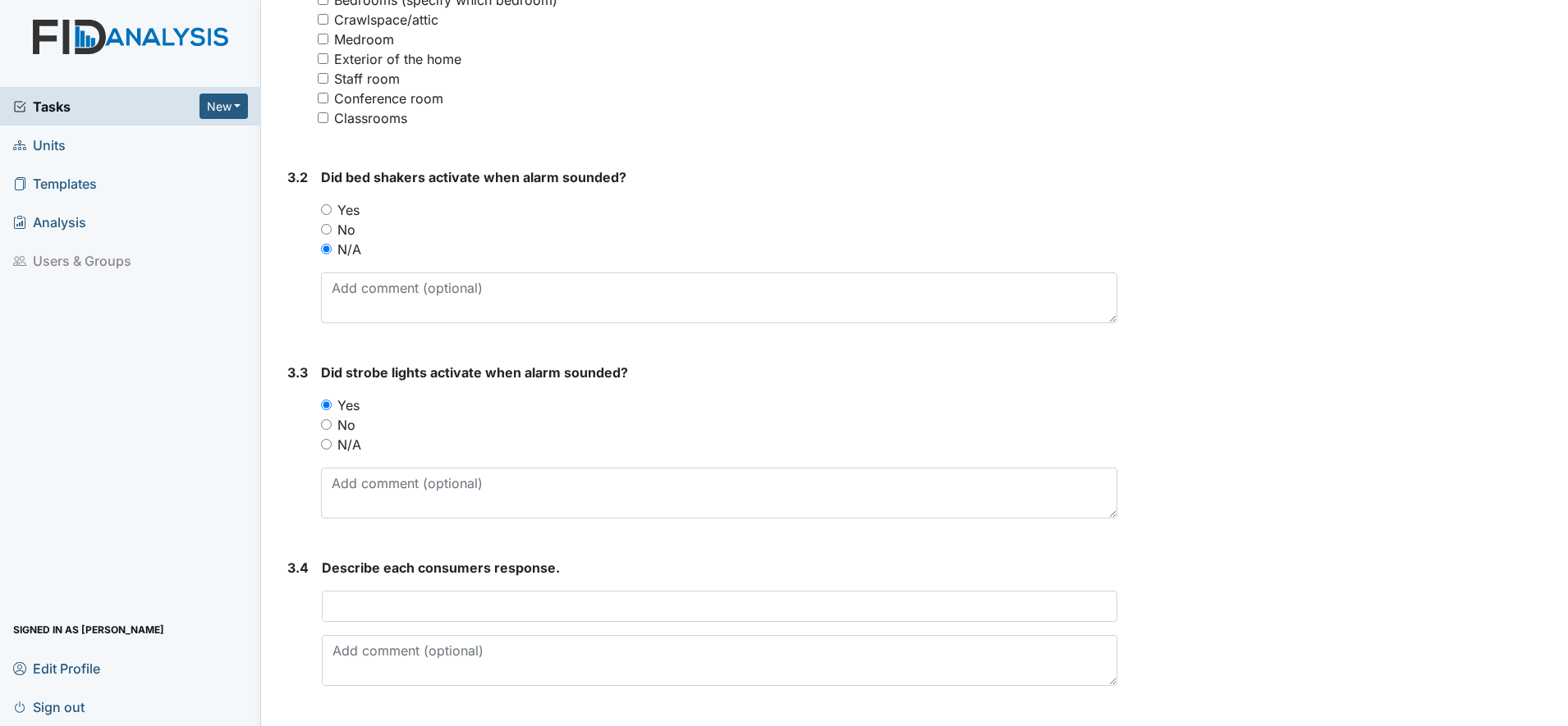
scroll to position [1539, 0]
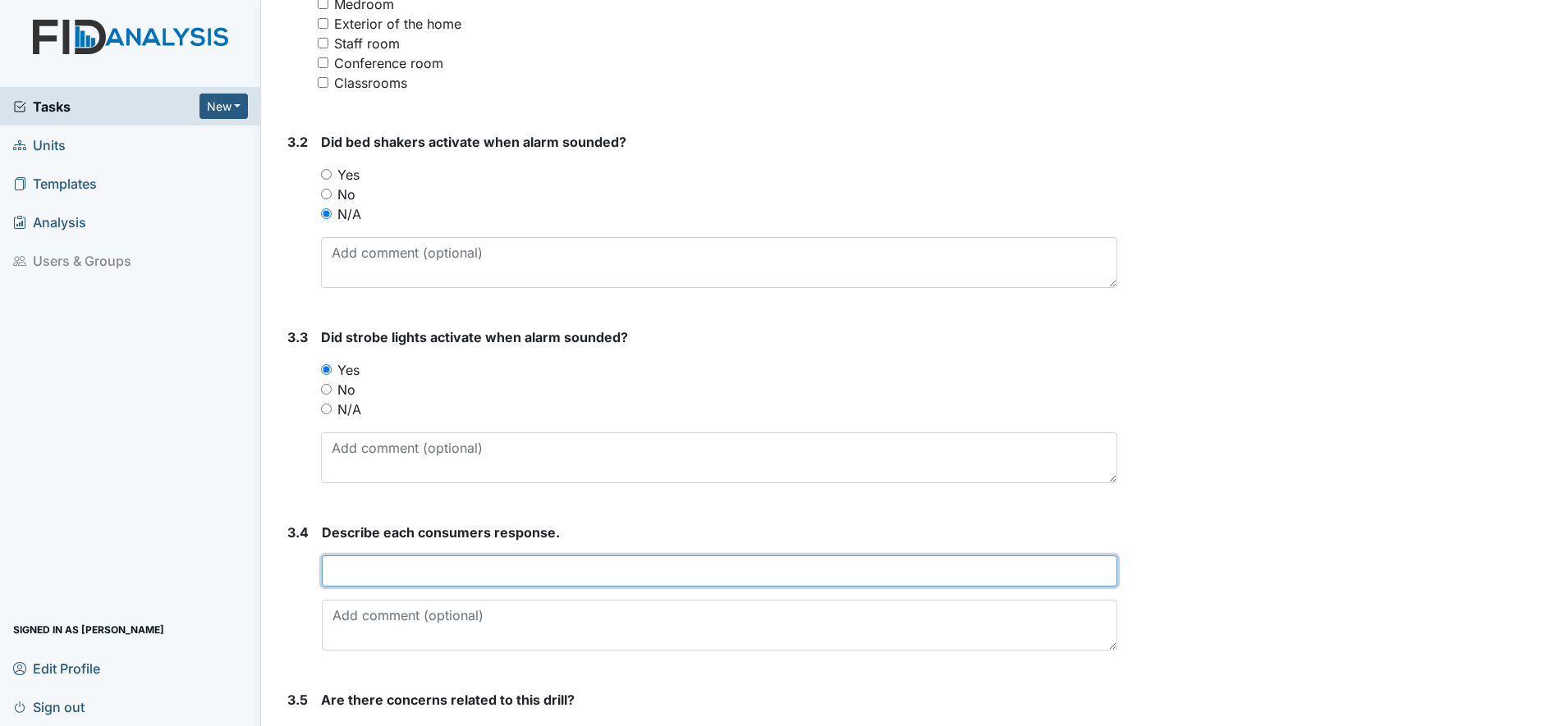
click at [351, 566] on input "text" at bounding box center [720, 572] width 796 height 32
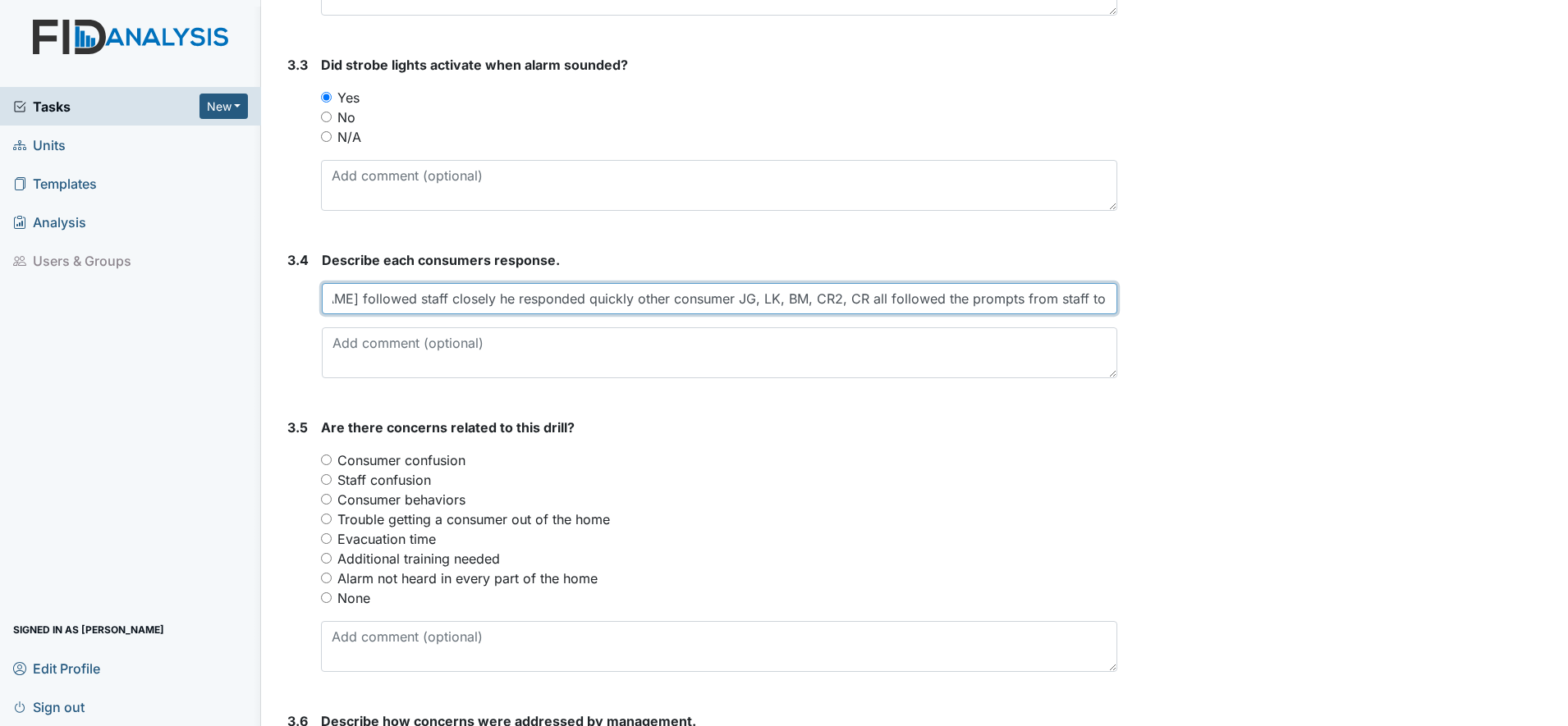
scroll to position [1847, 0]
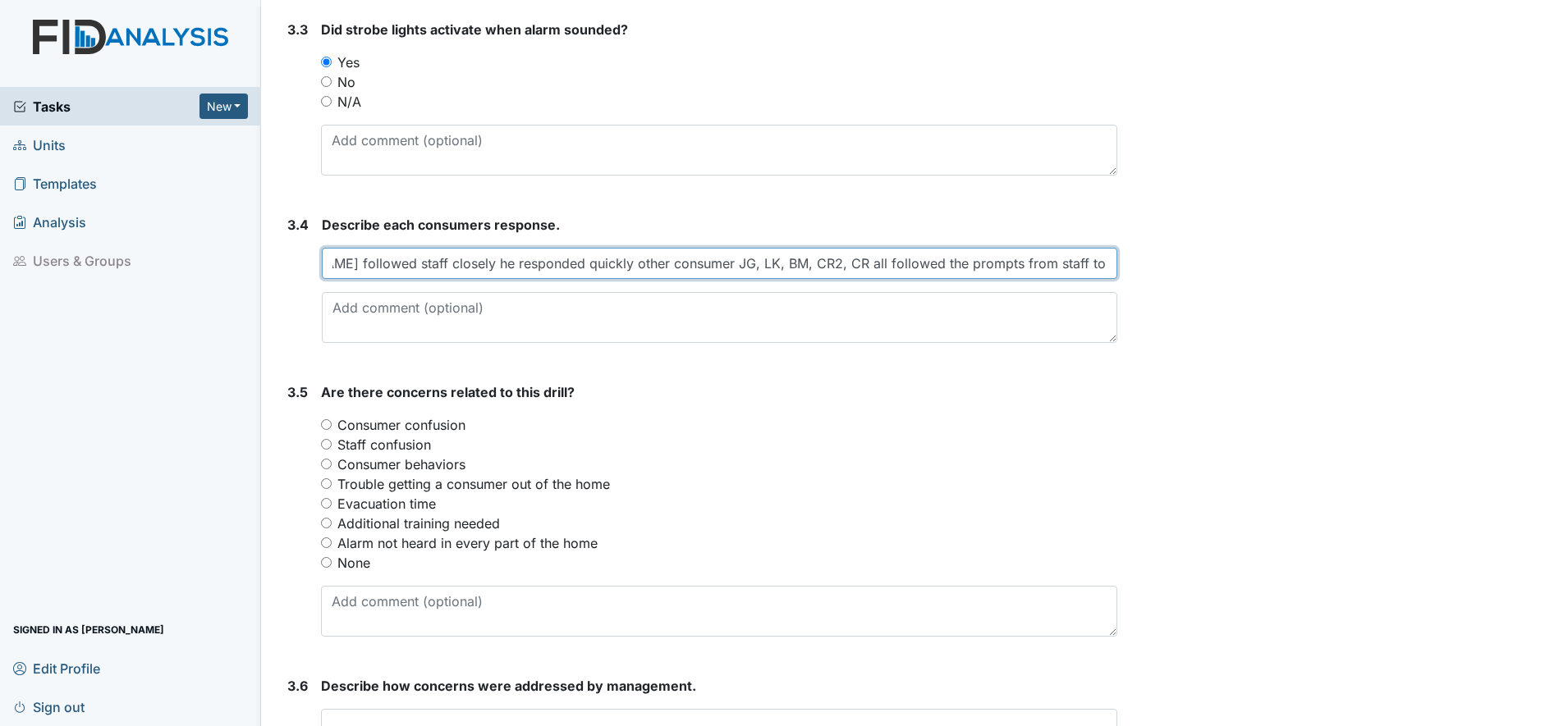
type input "[PERSON_NAME] followed staff closely he responded quickly other consumer JG, LK…"
click at [328, 563] on input "None" at bounding box center [326, 562] width 10 height 10
radio input "true"
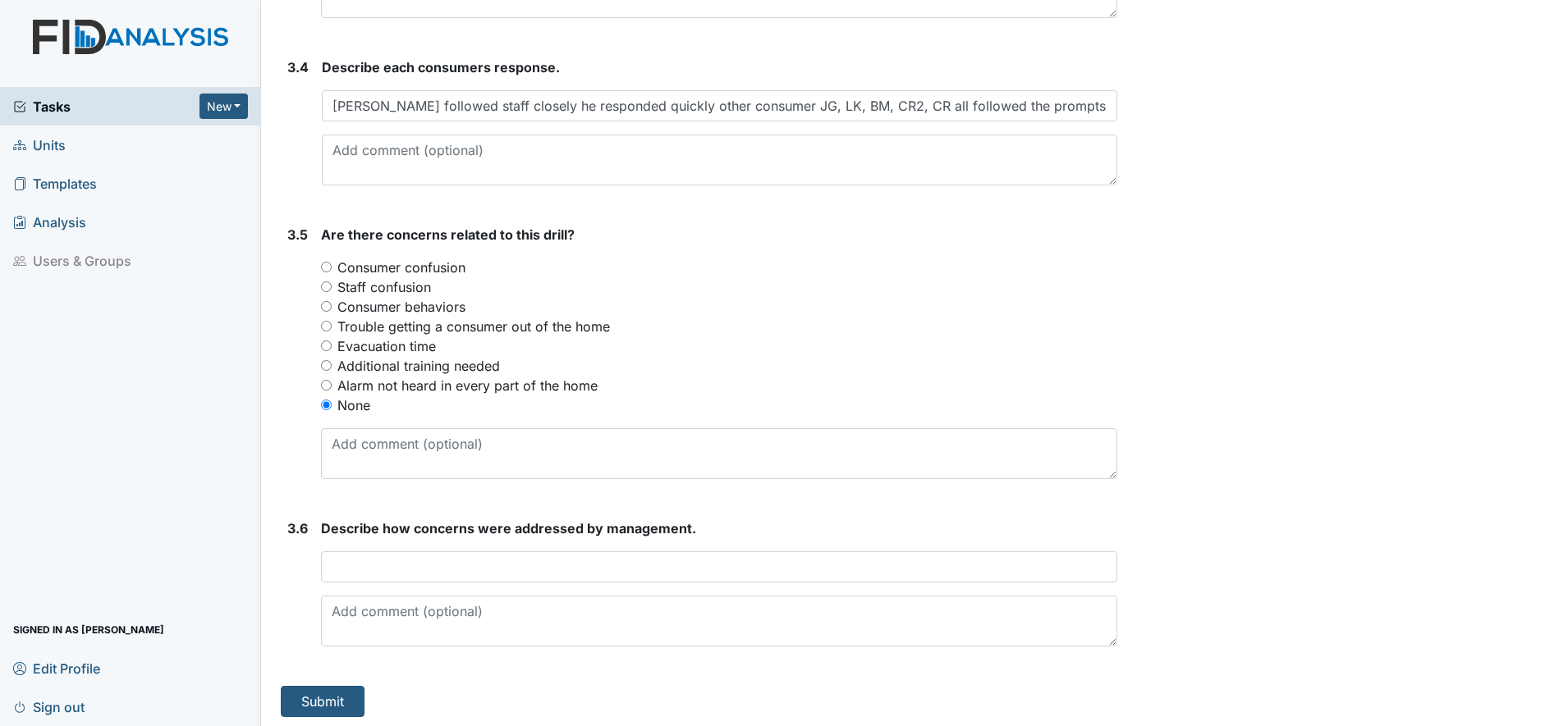
scroll to position [2009, 0]
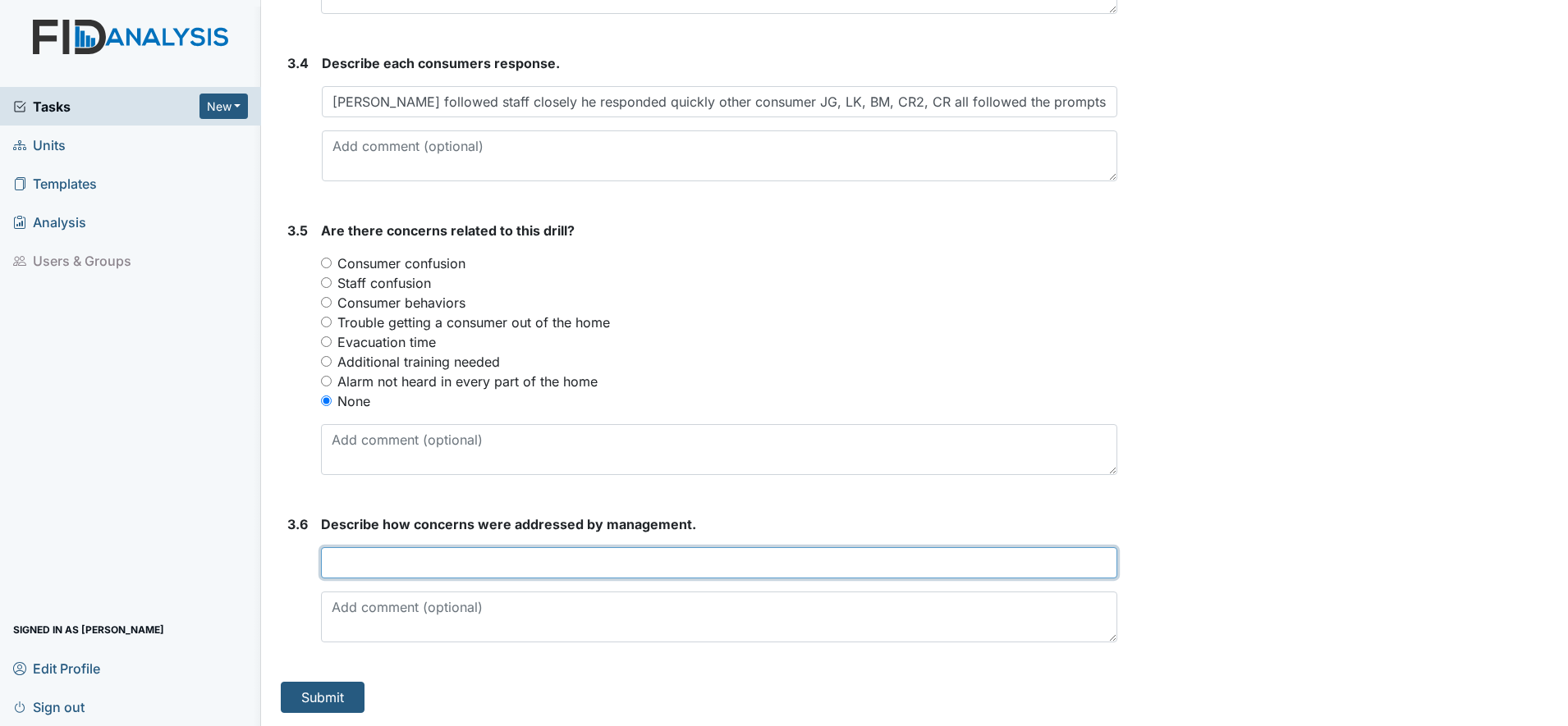
click at [365, 567] on input "text" at bounding box center [719, 563] width 796 height 32
type input "No concerns noted to be addressed"
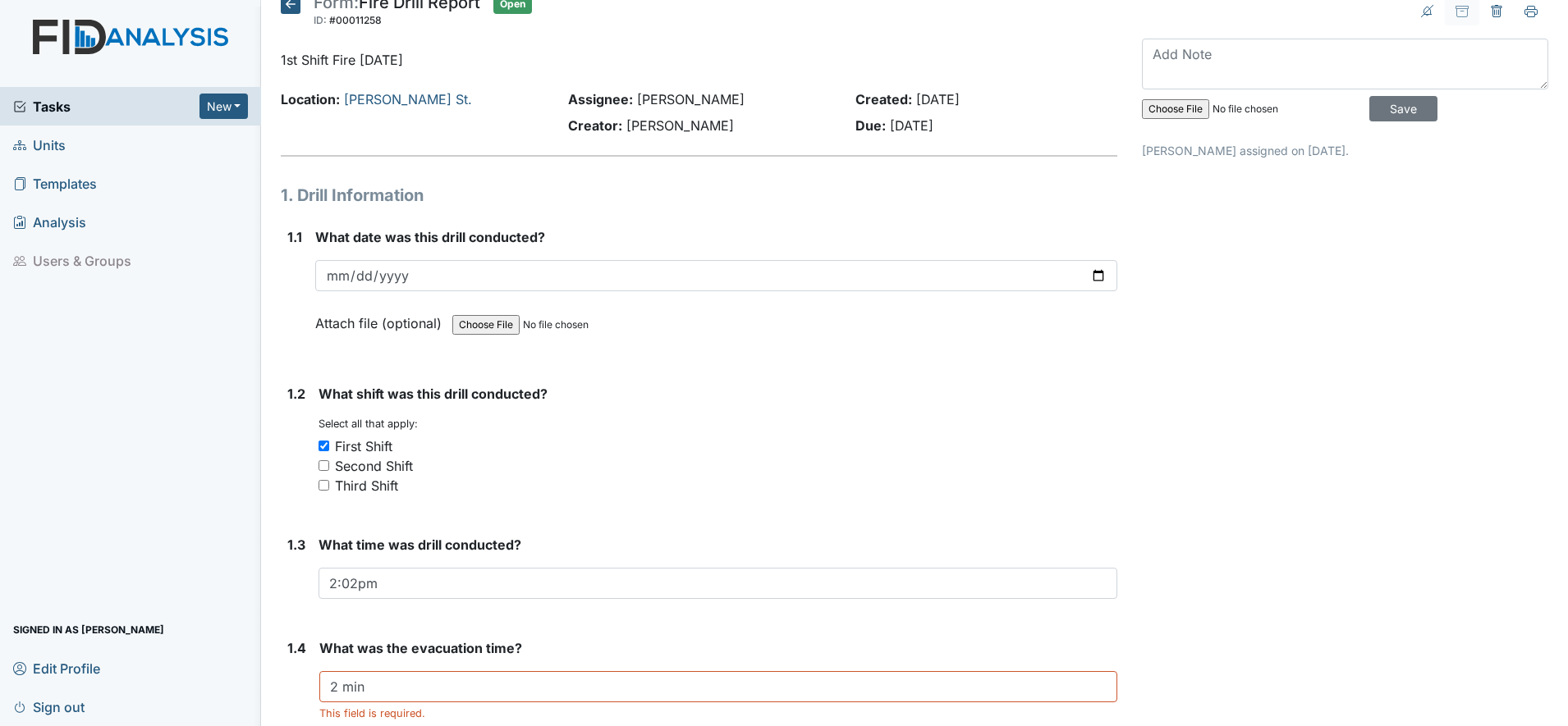
scroll to position [0, 0]
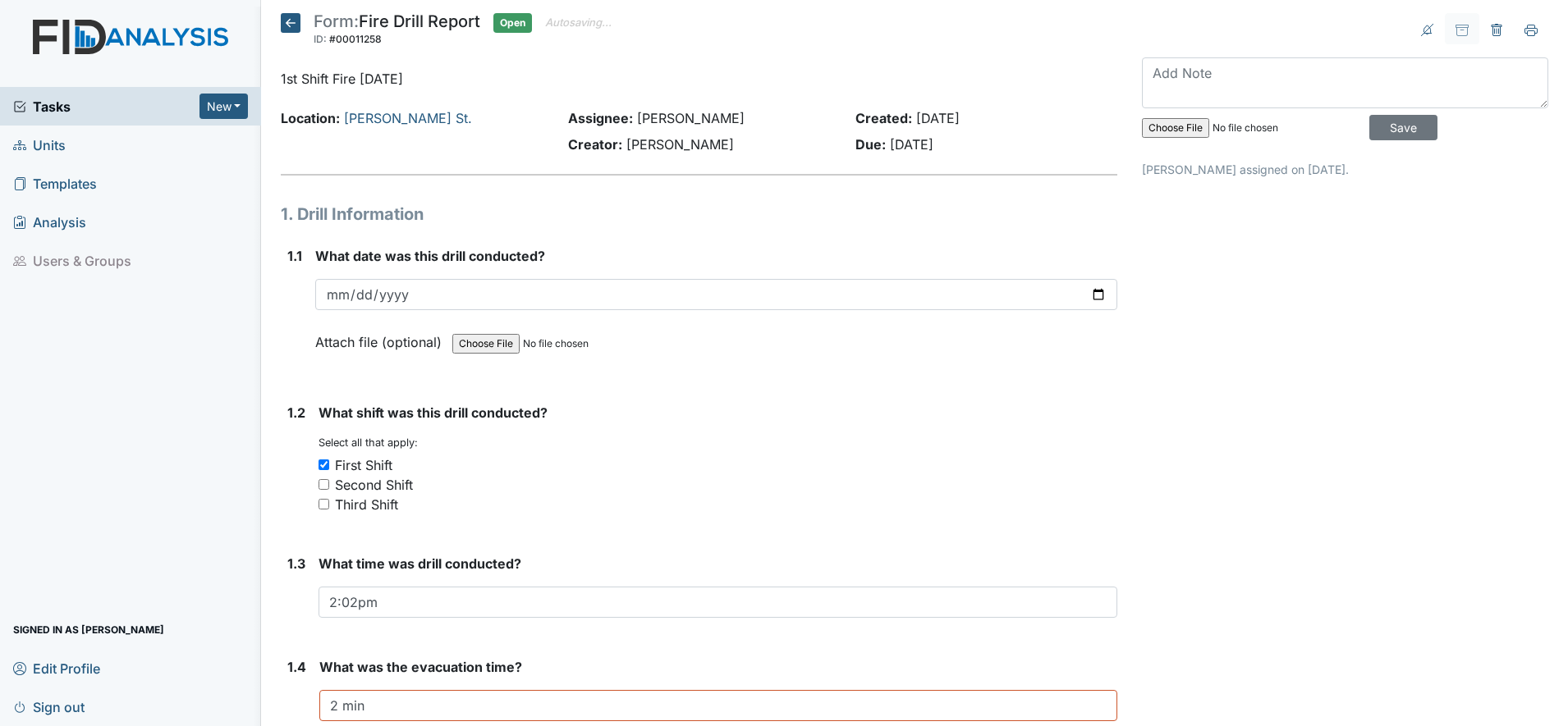
click at [1171, 130] on input "file" at bounding box center [1254, 128] width 223 height 39
type input "C:\fakepath\118 Fire 1st 9-2025.pdf"
click at [1383, 129] on input "Save" at bounding box center [1403, 127] width 68 height 25
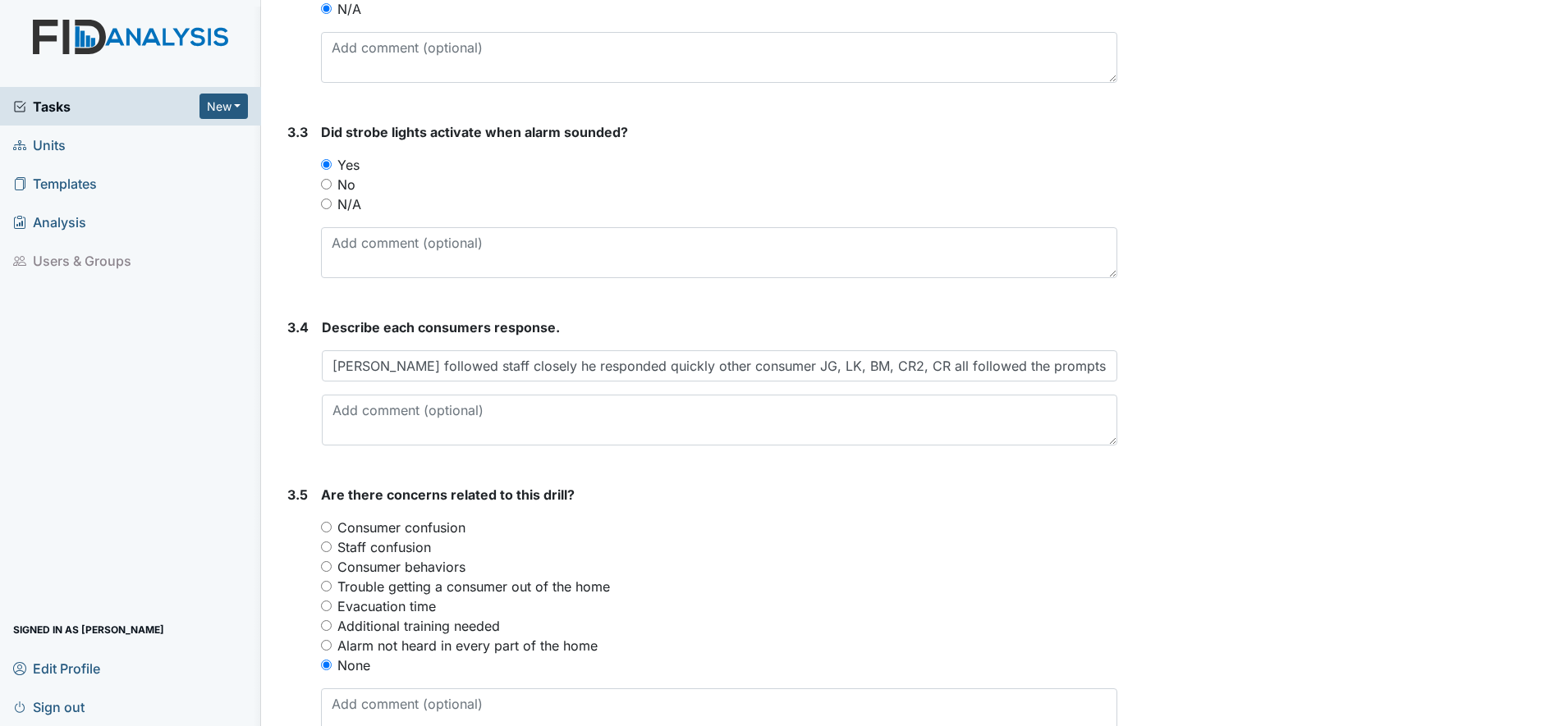
scroll to position [2009, 0]
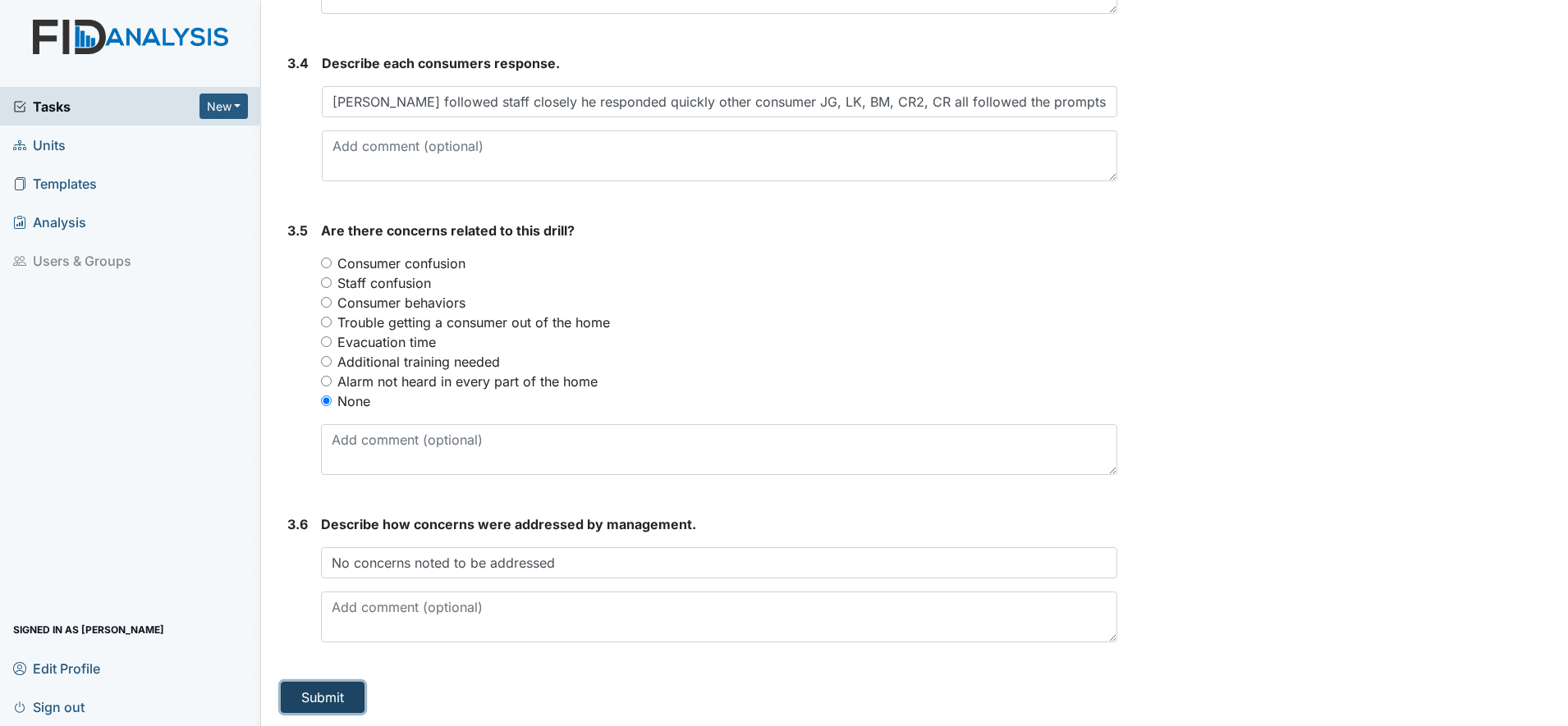
click at [334, 697] on button "Submit" at bounding box center [323, 698] width 84 height 32
